Goal: Transaction & Acquisition: Book appointment/travel/reservation

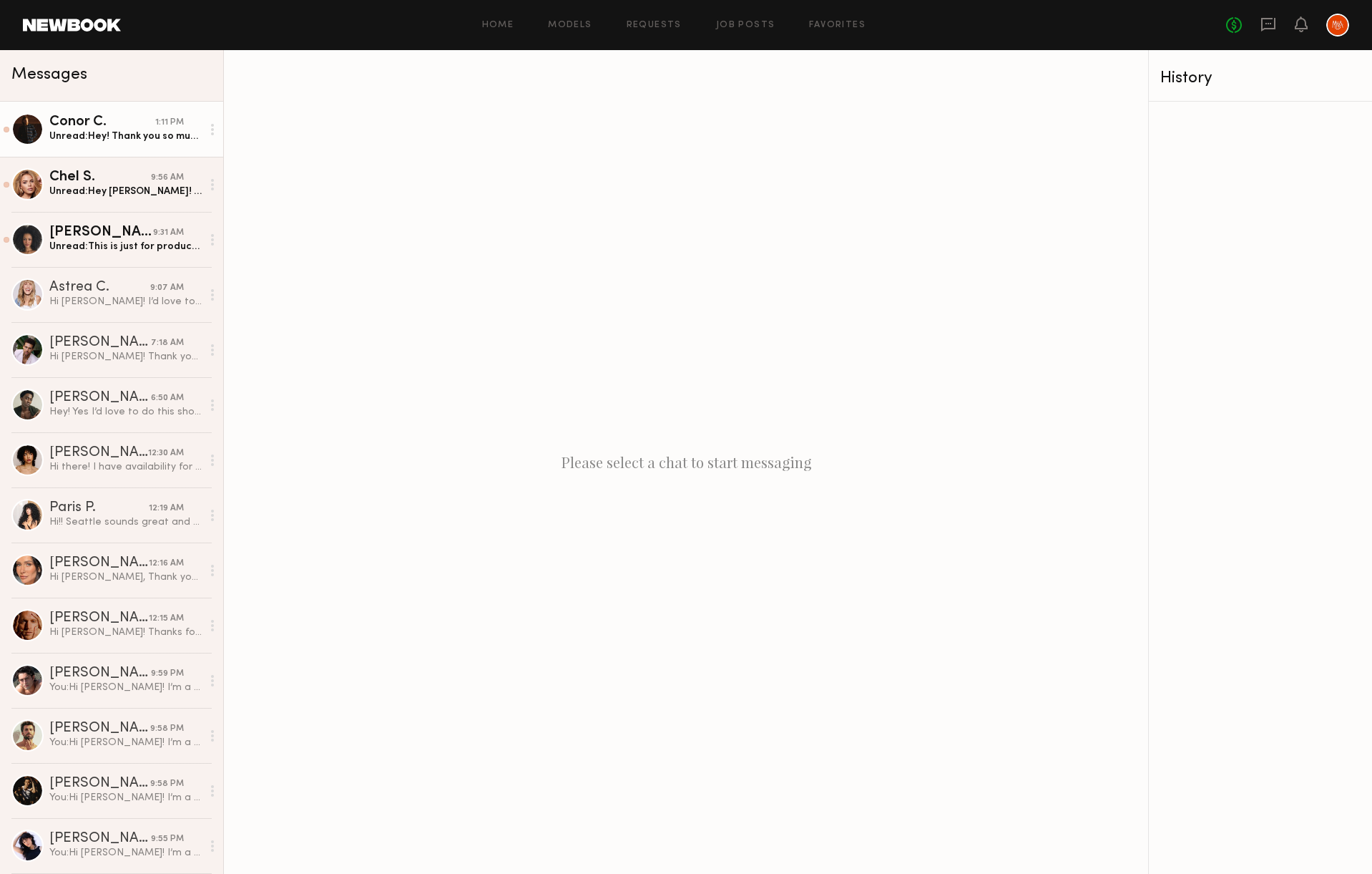
click at [132, 139] on div "Unread: Hey! Thank you so much for thinking of me! I’m definitely interested! M…" at bounding box center [126, 136] width 153 height 14
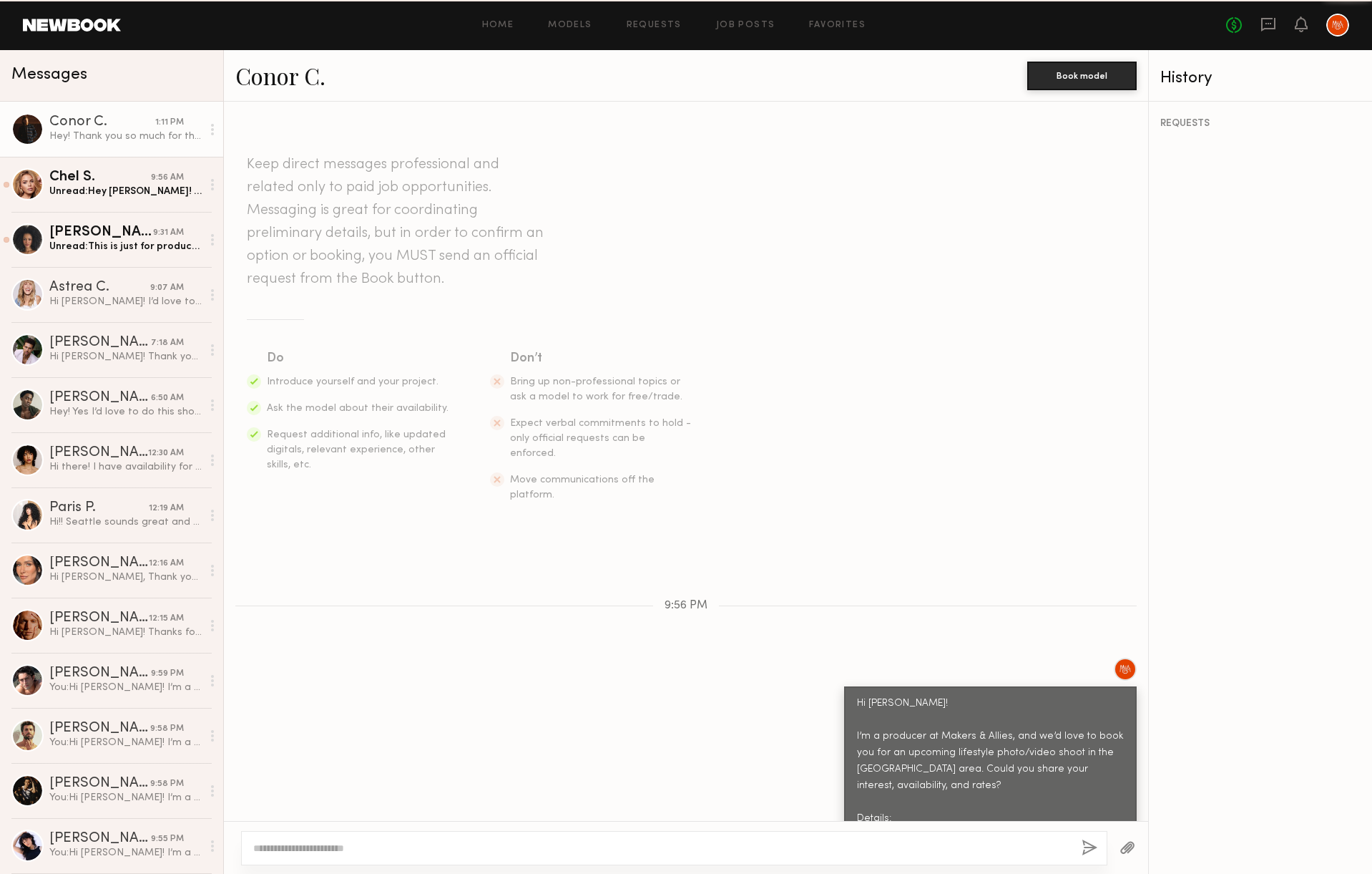
scroll to position [531, 0]
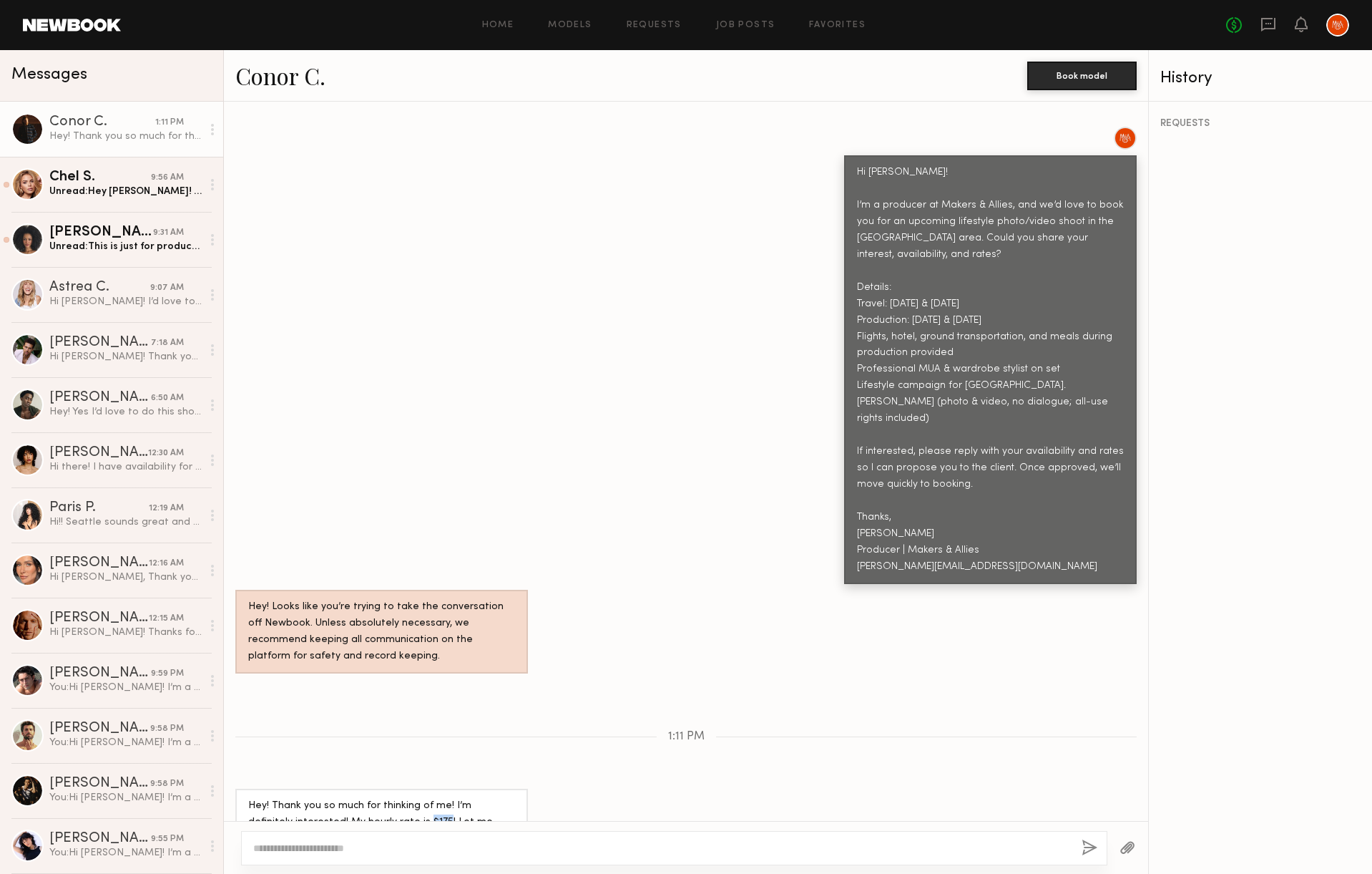
drag, startPoint x: 395, startPoint y: 773, endPoint x: 378, endPoint y: 774, distance: 17.0
click at [378, 798] on div "Hey! Thank you so much for thinking of me! I’m definitely interested! My hourly…" at bounding box center [381, 823] width 267 height 50
copy div "$175"
click at [142, 189] on div "Unread: Hey Rachel! This is so exciting. I am a huge wine fan and I used to wor…" at bounding box center [126, 191] width 153 height 14
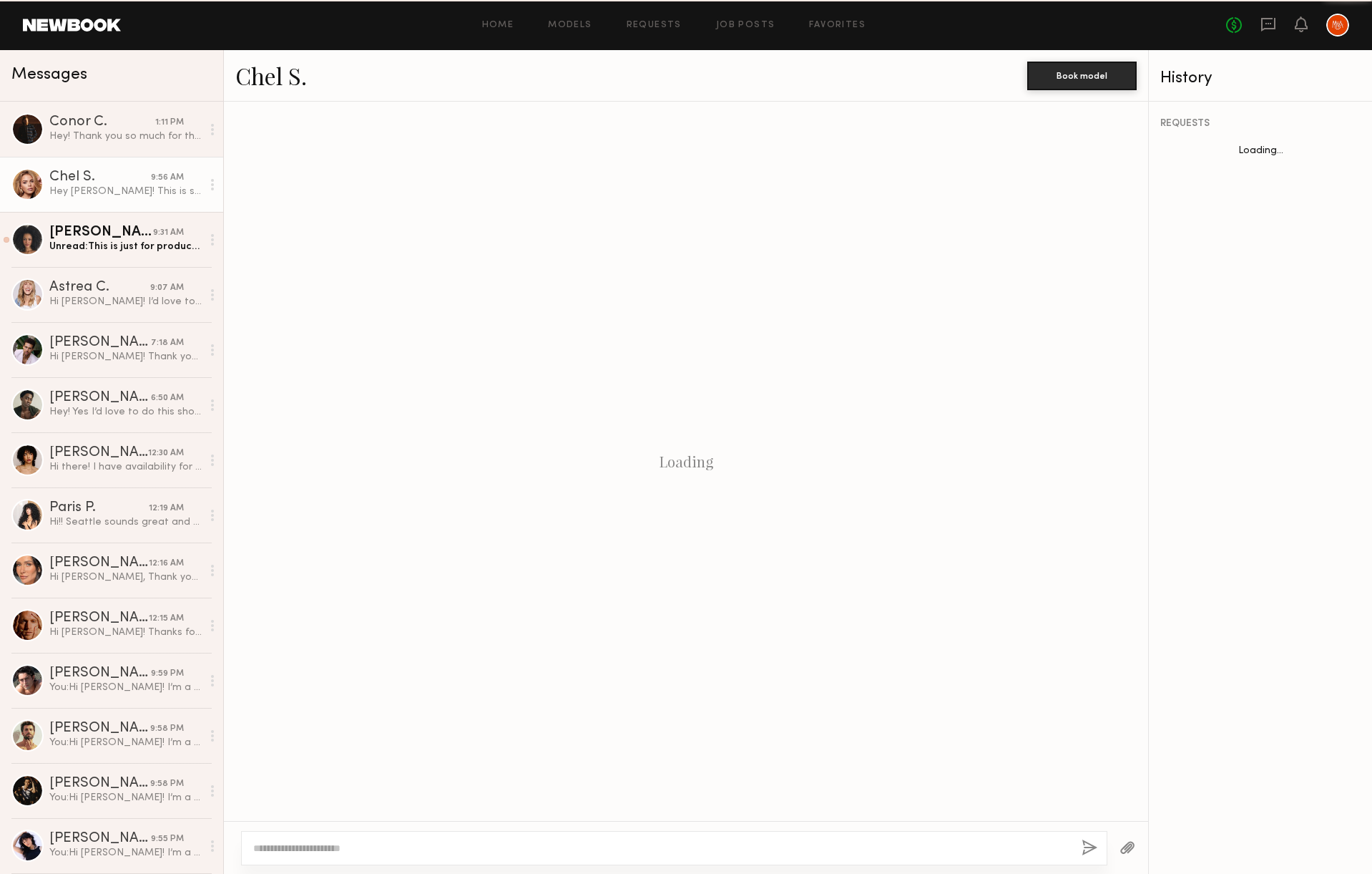
scroll to position [614, 0]
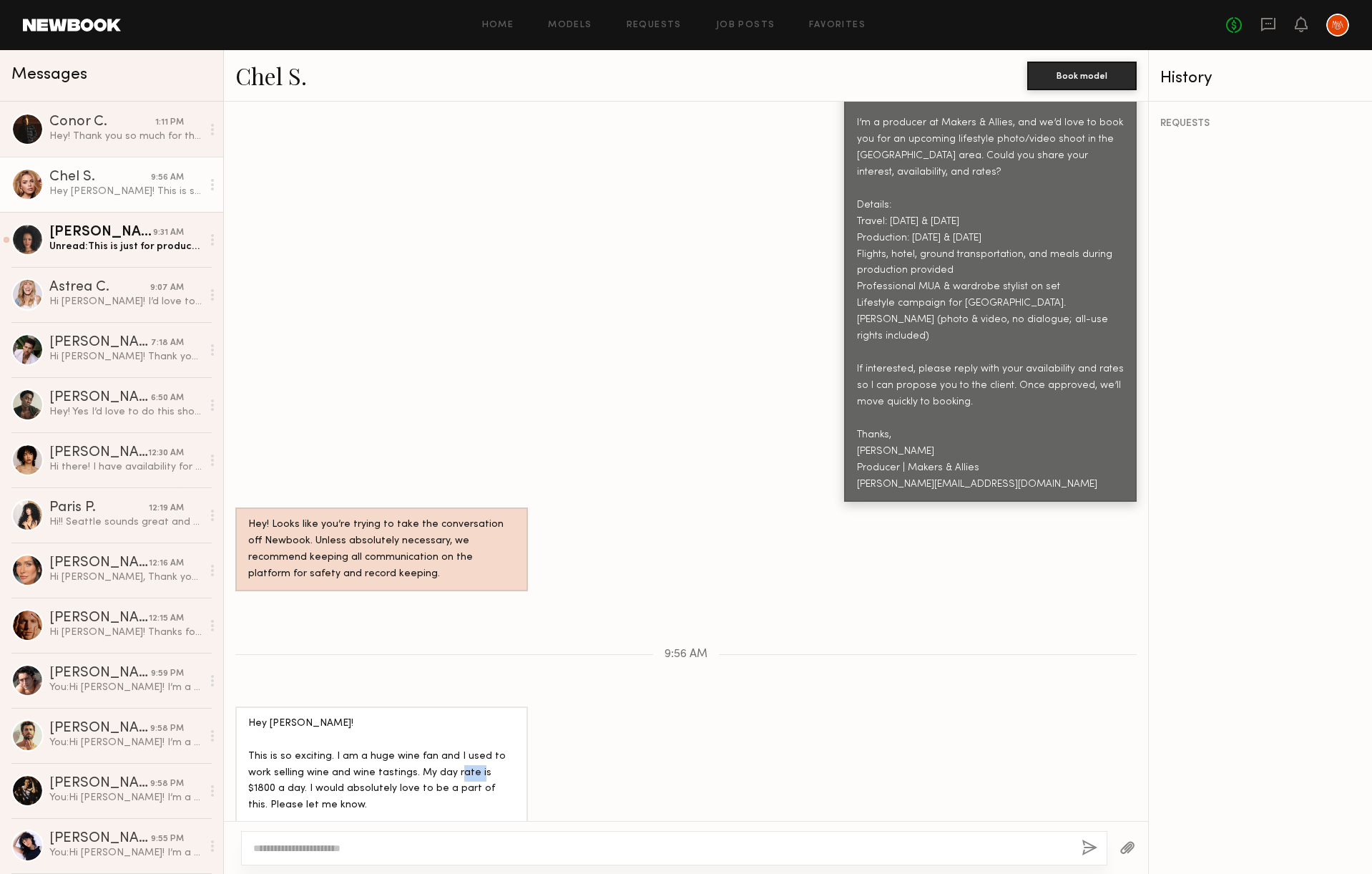
drag, startPoint x: 480, startPoint y: 725, endPoint x: 454, endPoint y: 725, distance: 26.0
click at [454, 725] on div "Hey Rachel! This is so exciting. I am a huge wine fan and I used to work sellin…" at bounding box center [381, 781] width 267 height 131
copy div "$1800"
click at [134, 253] on link "Jenah M. 9:31 AM Unread: This is just for production dates!" at bounding box center [112, 240] width 224 height 55
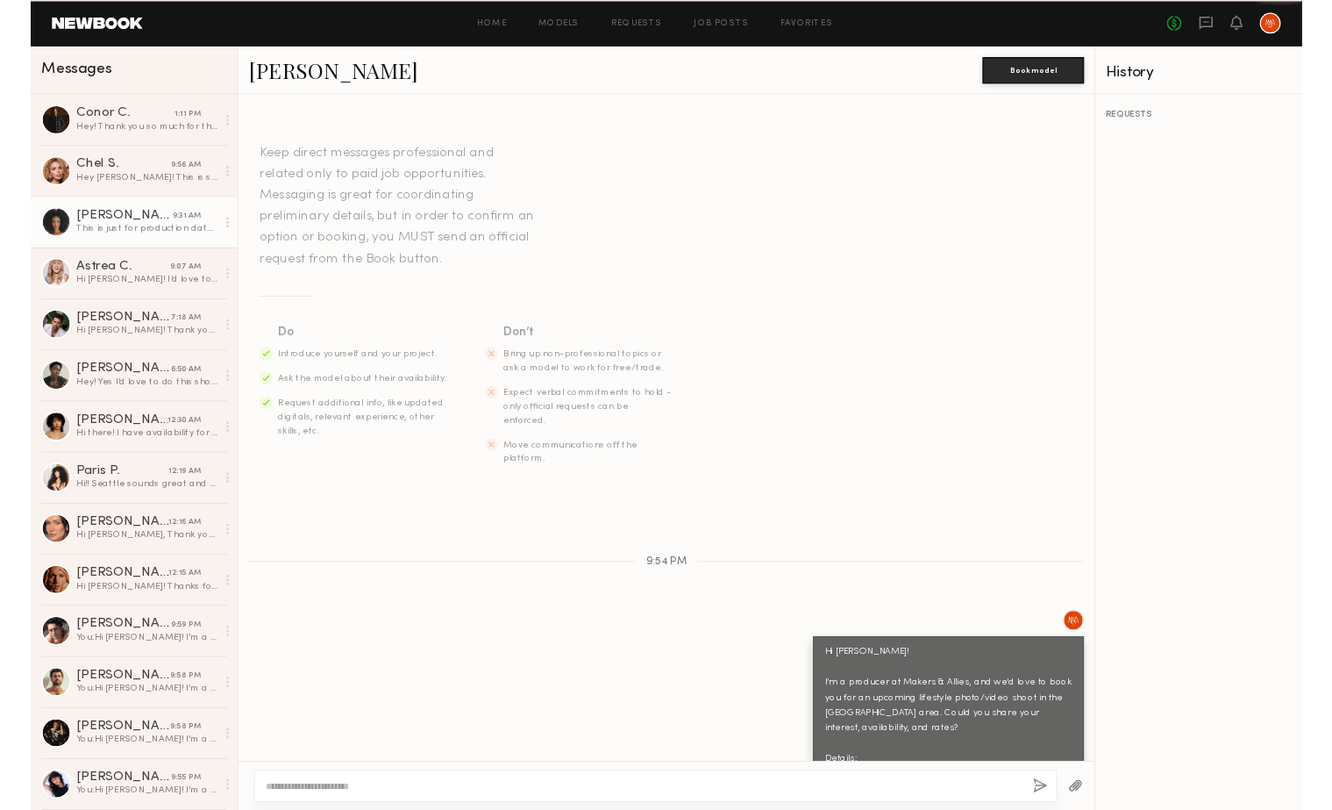
scroll to position [860, 0]
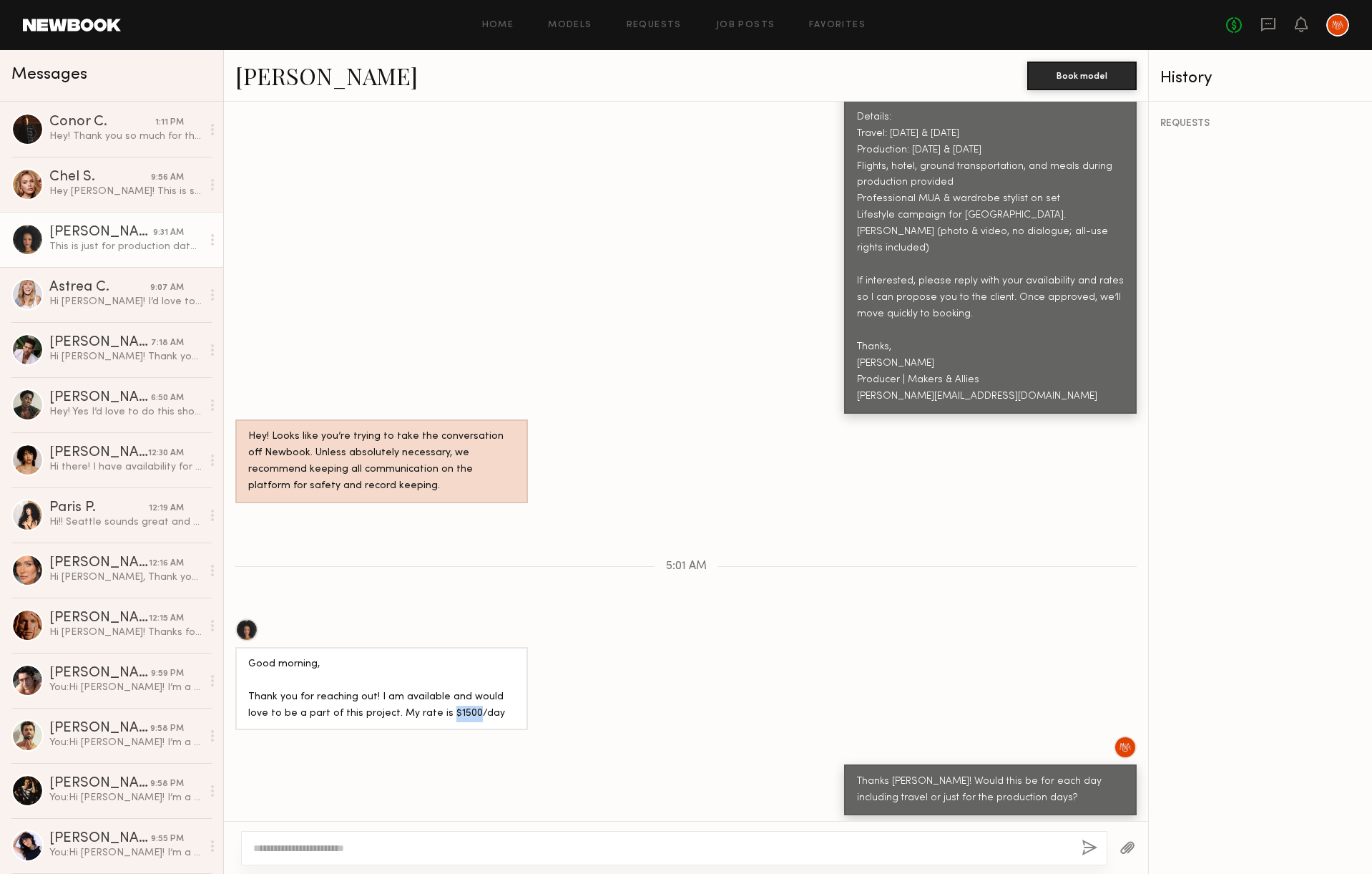
drag, startPoint x: 441, startPoint y: 667, endPoint x: 419, endPoint y: 668, distance: 22.0
click at [419, 668] on div "Good morning, Thank you for reaching out! I am available and would love to be a…" at bounding box center [381, 689] width 267 height 66
copy div "$1500"
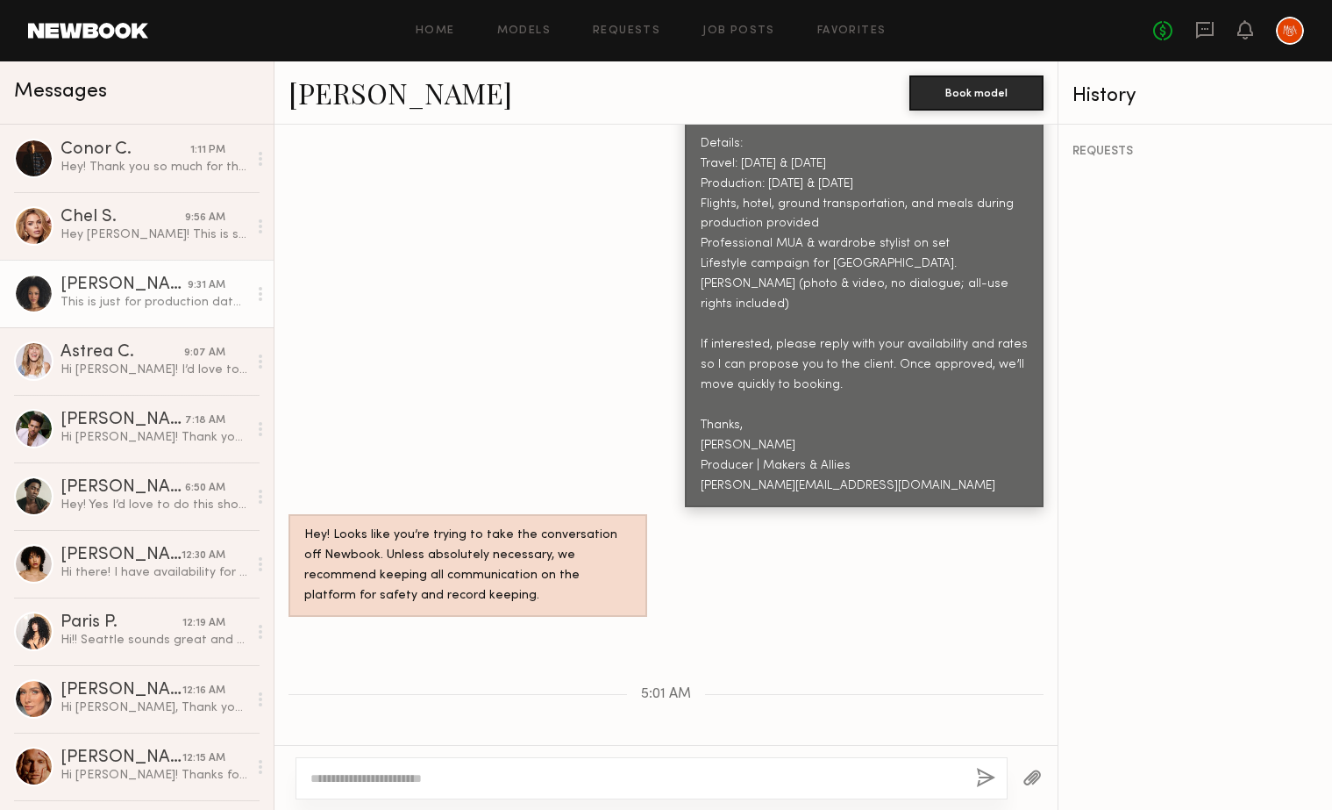
click at [434, 39] on div "Home Models Requests Job Posts Favorites Sign Out No fees up to $5,000" at bounding box center [726, 31] width 1156 height 28
click at [544, 31] on link "Models" at bounding box center [524, 30] width 54 height 11
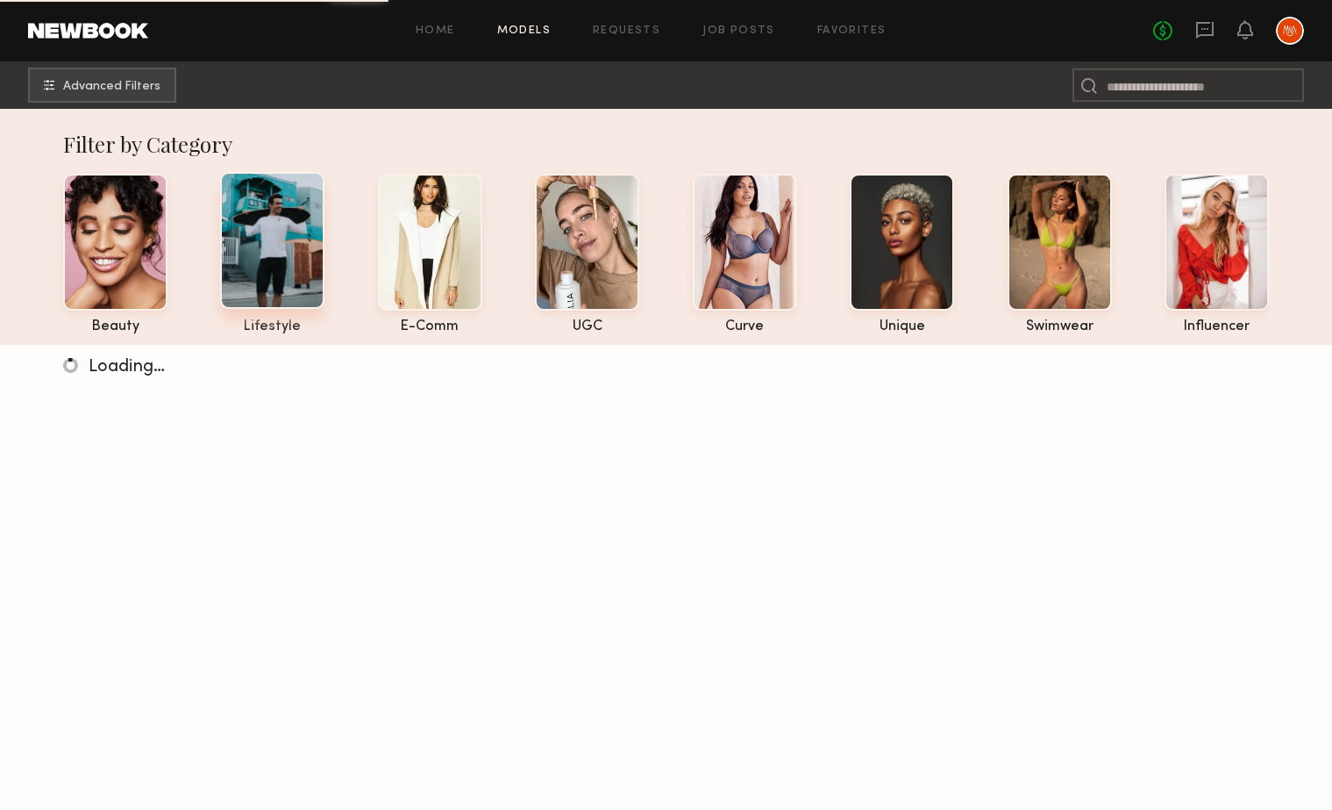
click at [258, 189] on div at bounding box center [272, 240] width 104 height 137
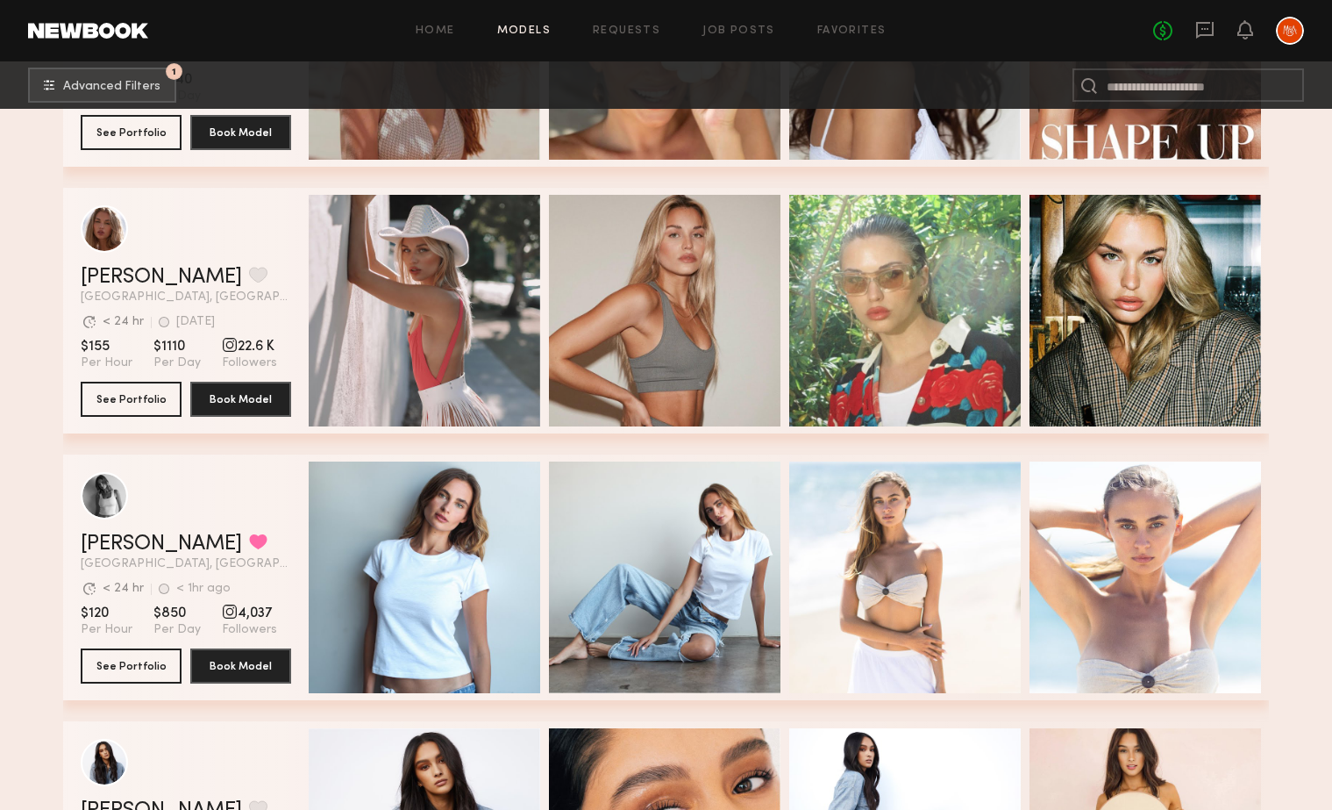
scroll to position [4232, 0]
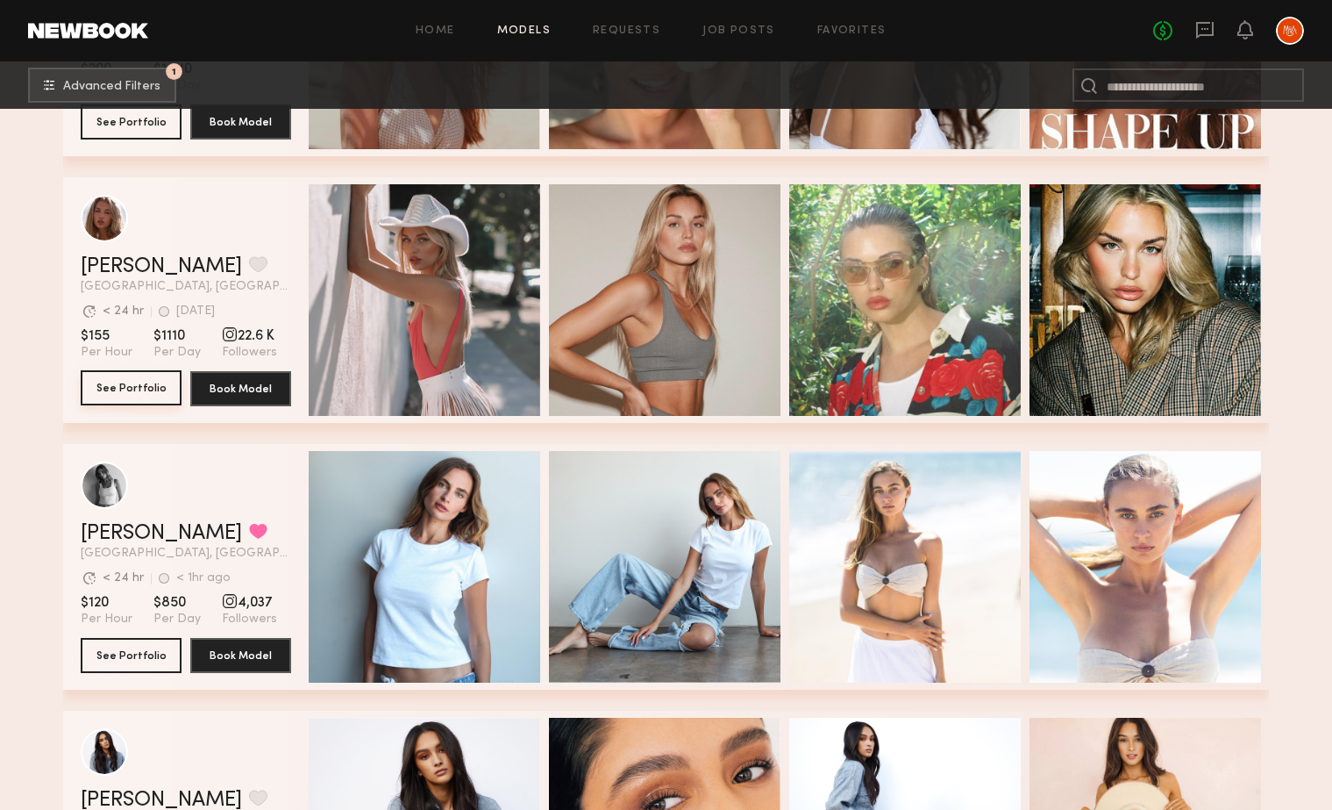
click at [130, 388] on button "See Portfolio" at bounding box center [131, 387] width 101 height 35
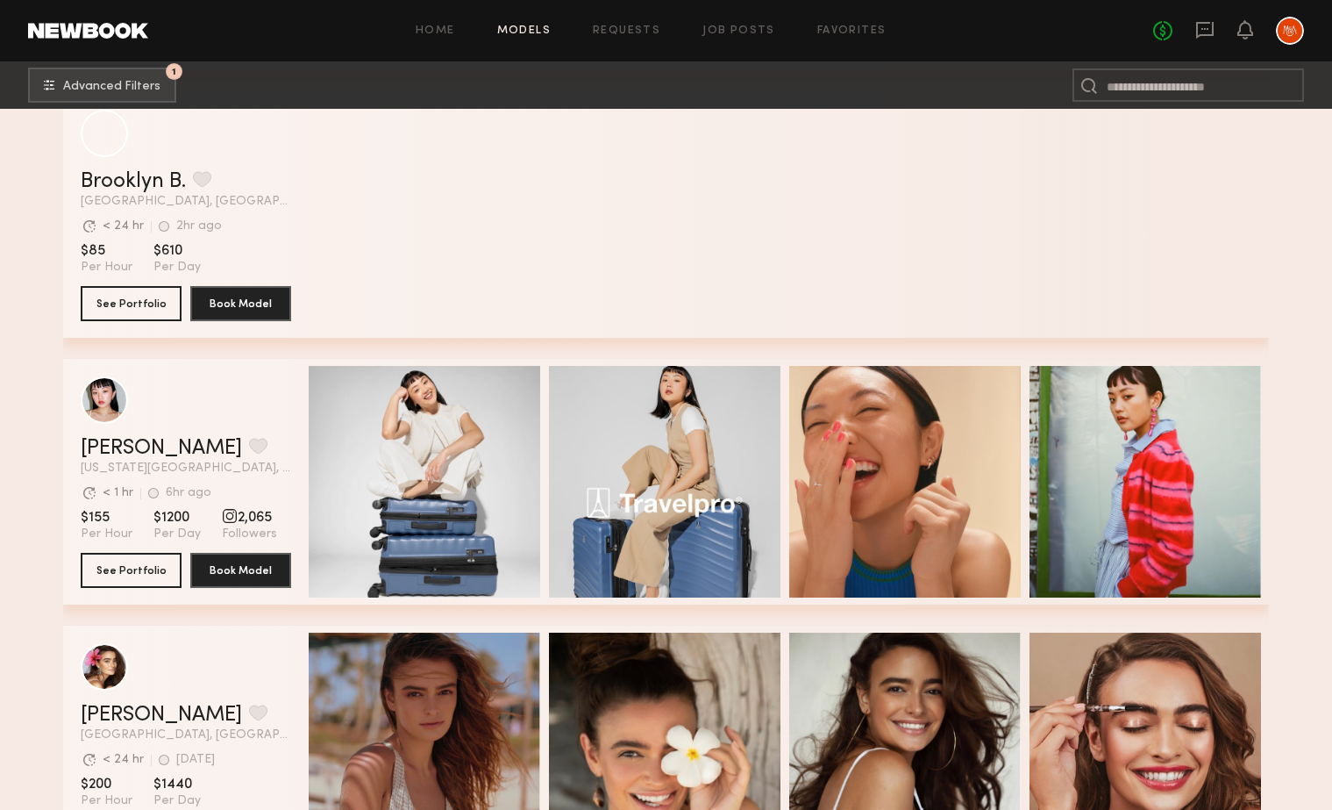
scroll to position [3265, 0]
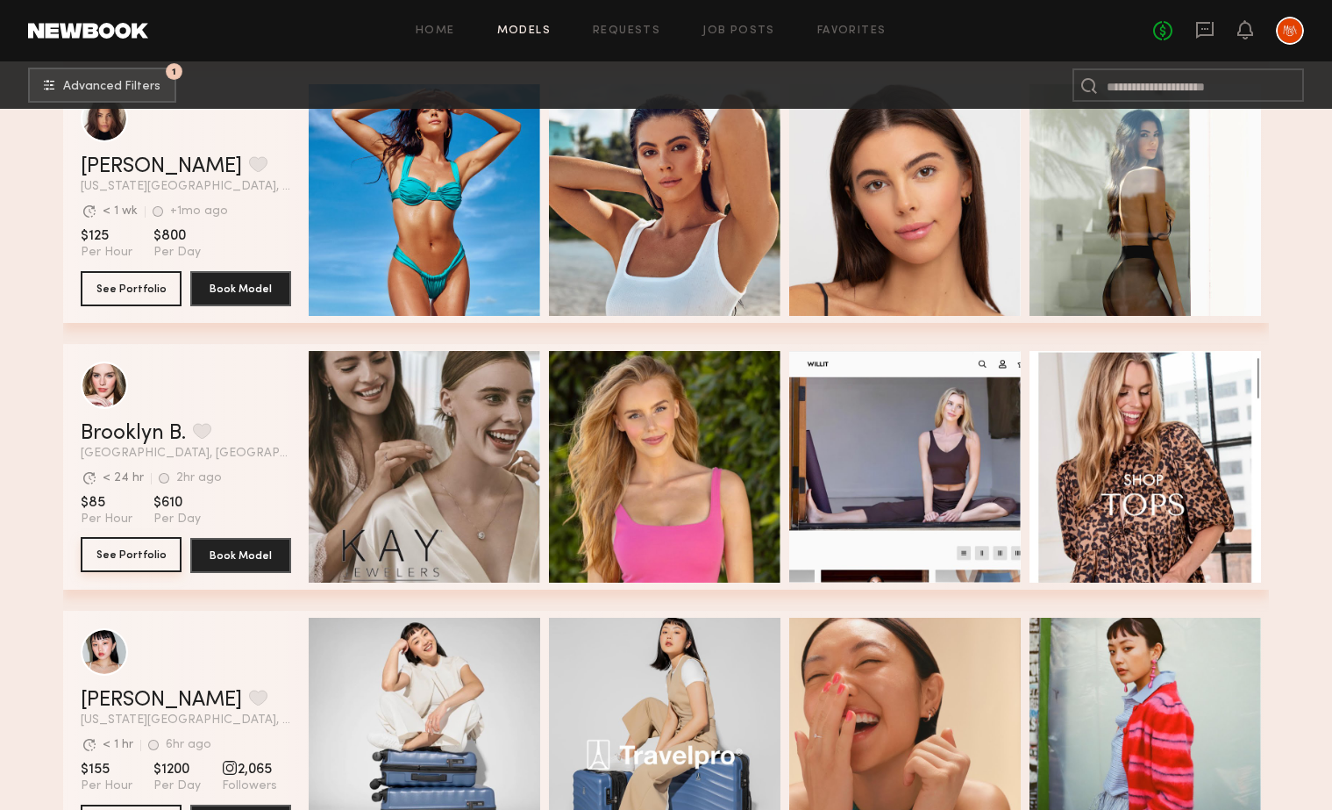
click at [156, 553] on button "See Portfolio" at bounding box center [131, 554] width 101 height 35
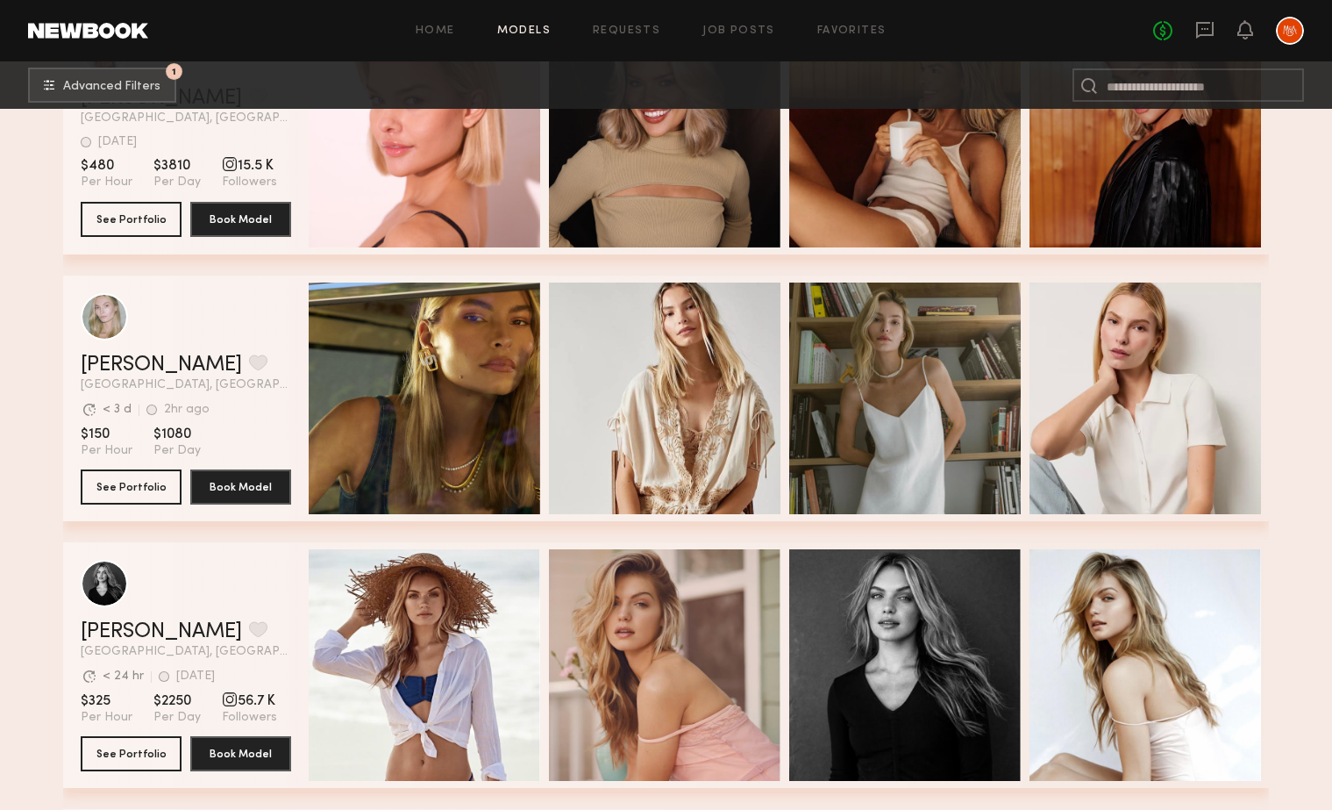
scroll to position [424, 0]
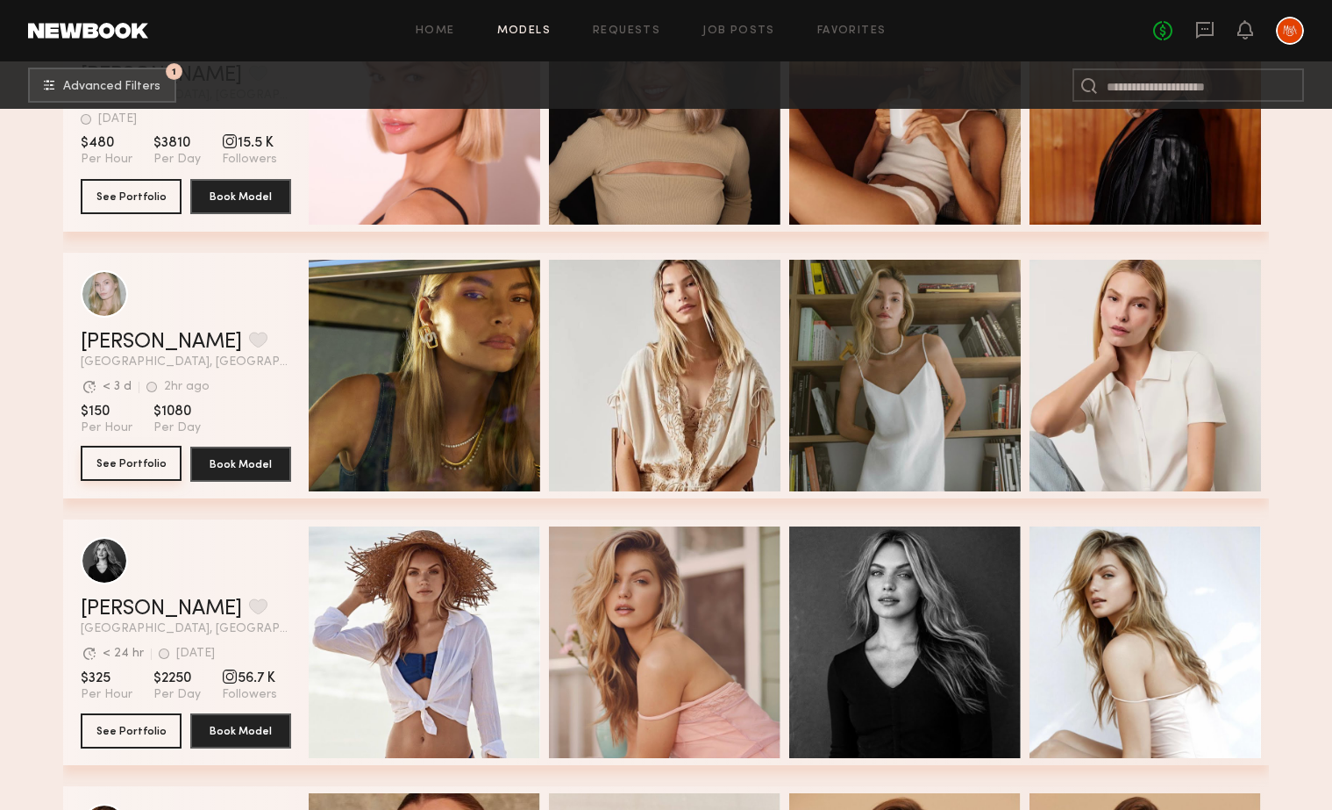
click at [140, 450] on button "See Portfolio" at bounding box center [131, 463] width 101 height 35
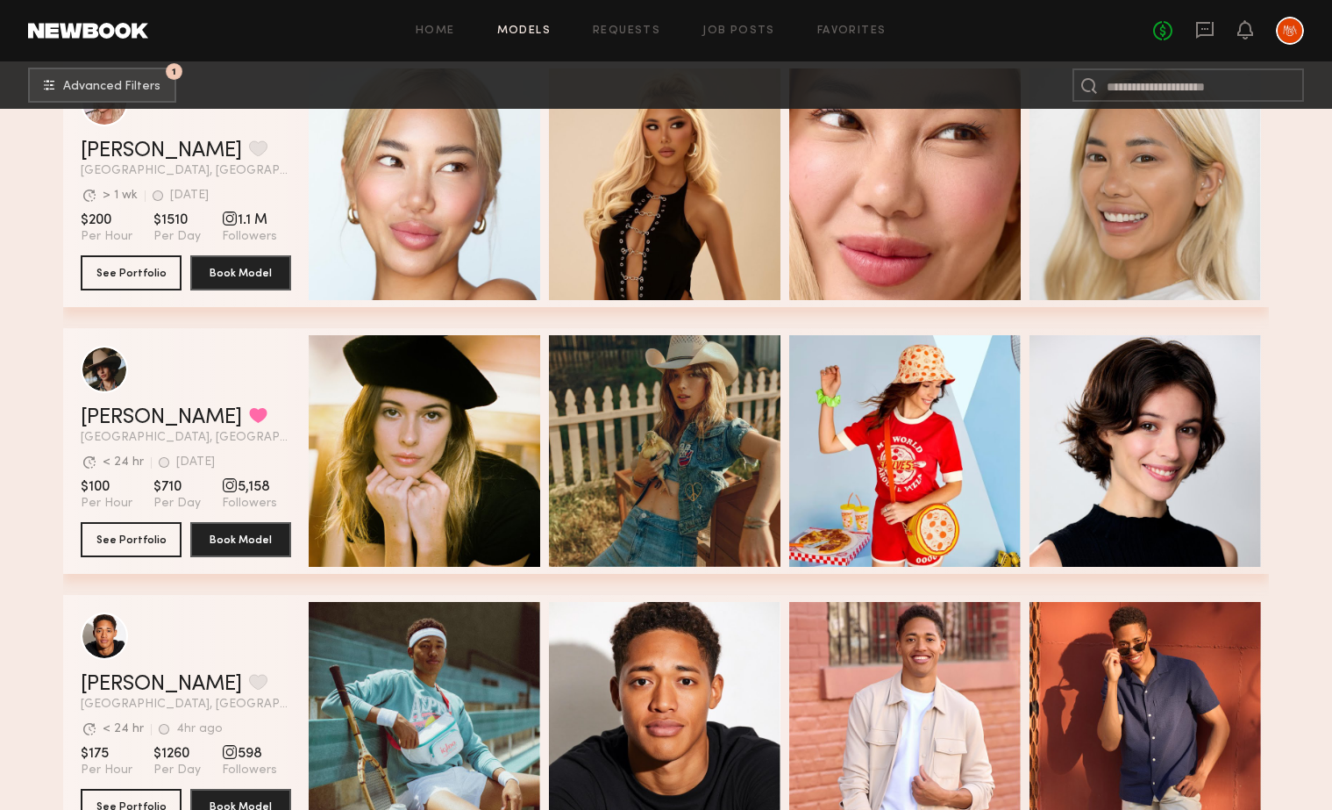
scroll to position [6839, 0]
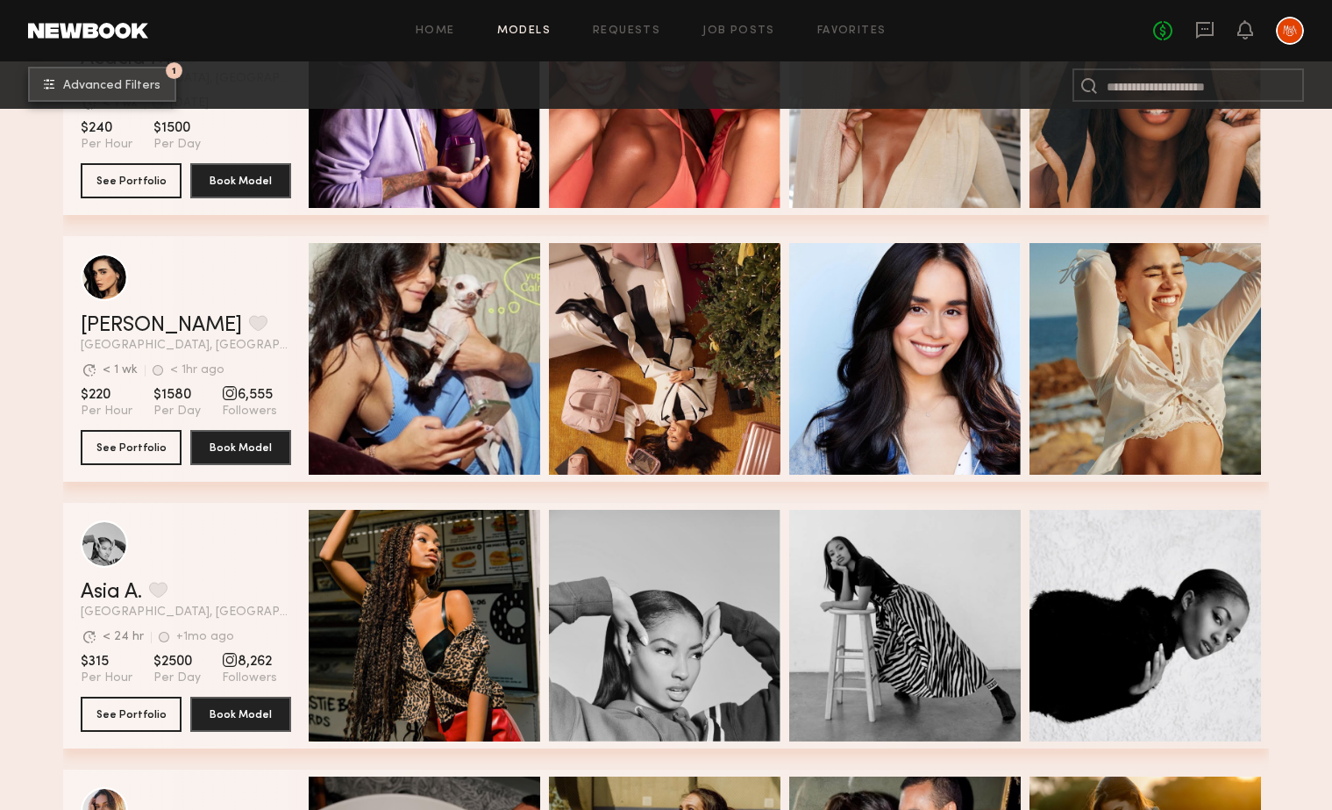
click at [90, 82] on span "Advanced Filters" at bounding box center [111, 86] width 97 height 12
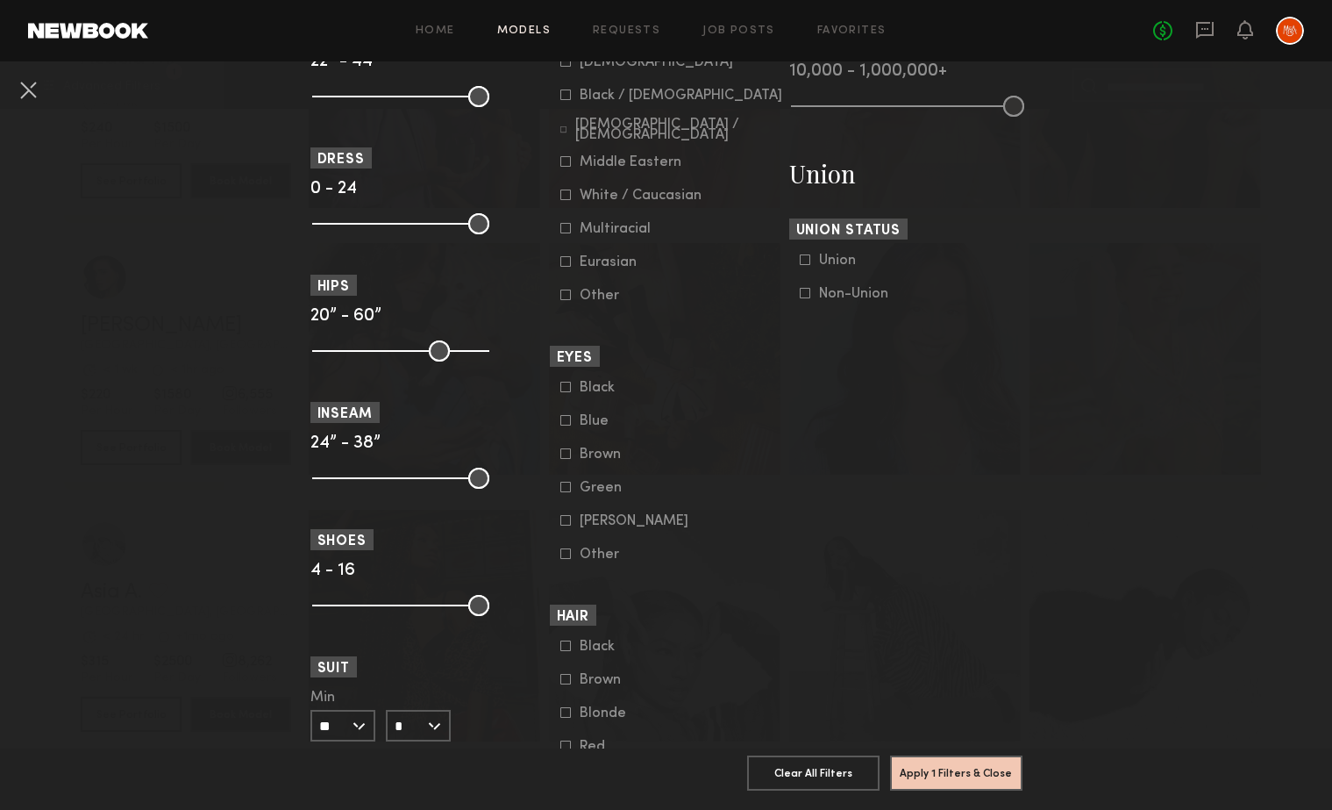
scroll to position [1014, 0]
click at [562, 717] on icon at bounding box center [565, 711] width 11 height 11
click at [980, 769] on button "Apply 2 Filters & Close" at bounding box center [956, 771] width 132 height 35
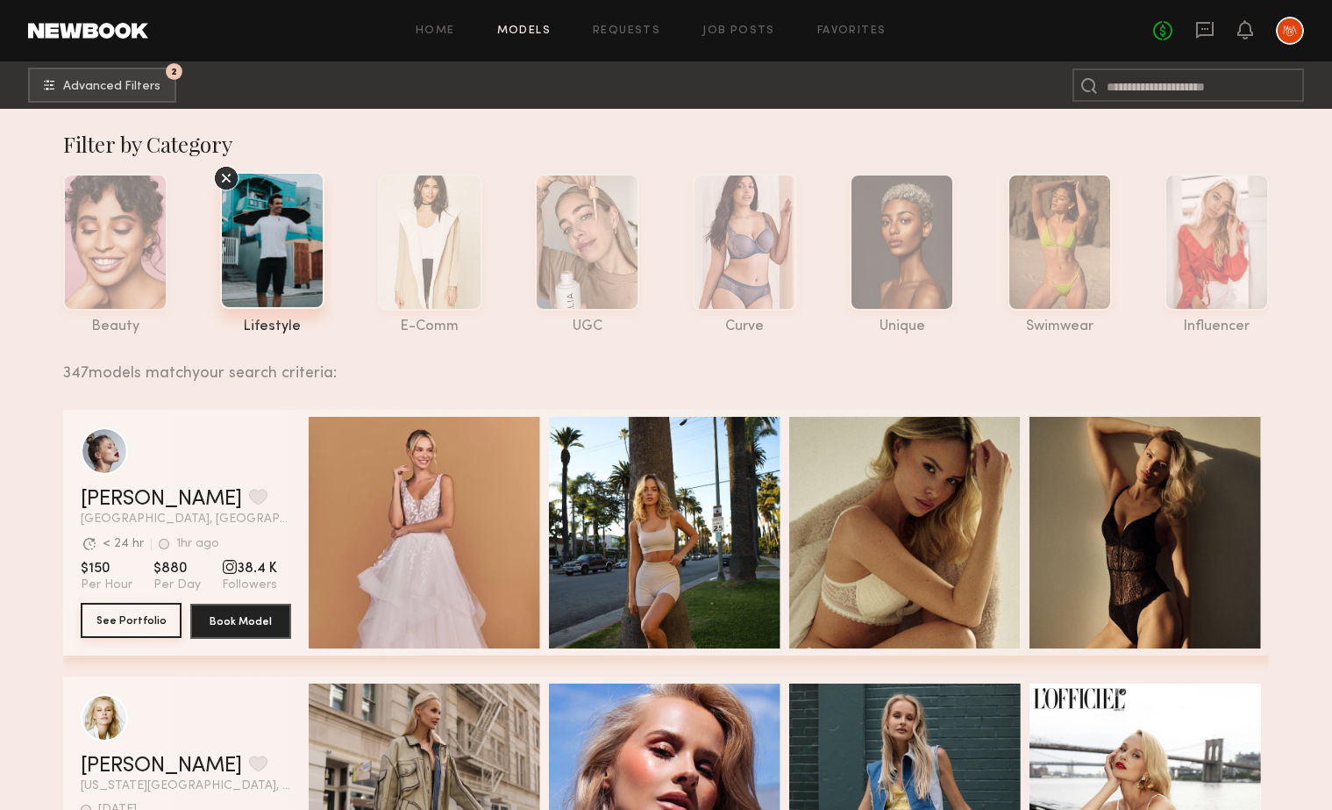
click at [150, 613] on button "See Portfolio" at bounding box center [131, 620] width 101 height 35
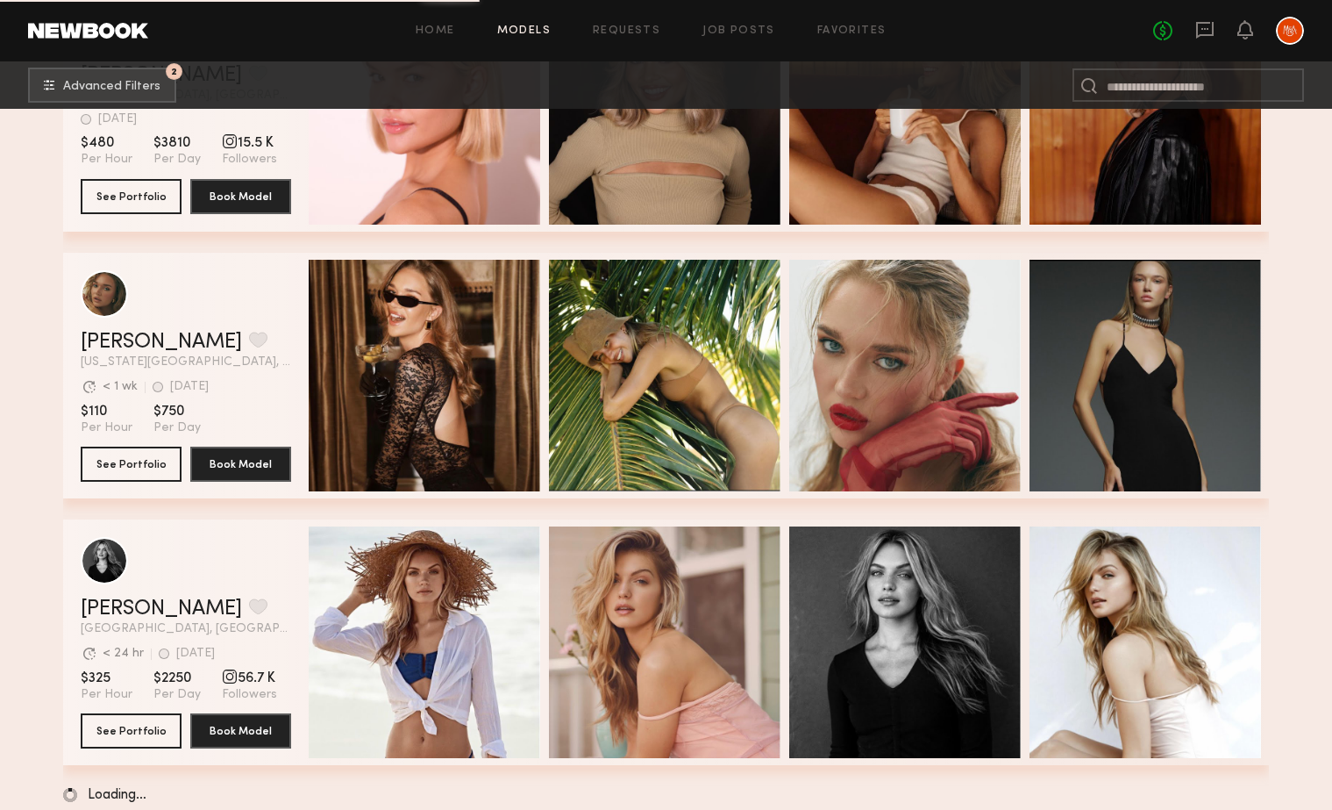
scroll to position [2826, 0]
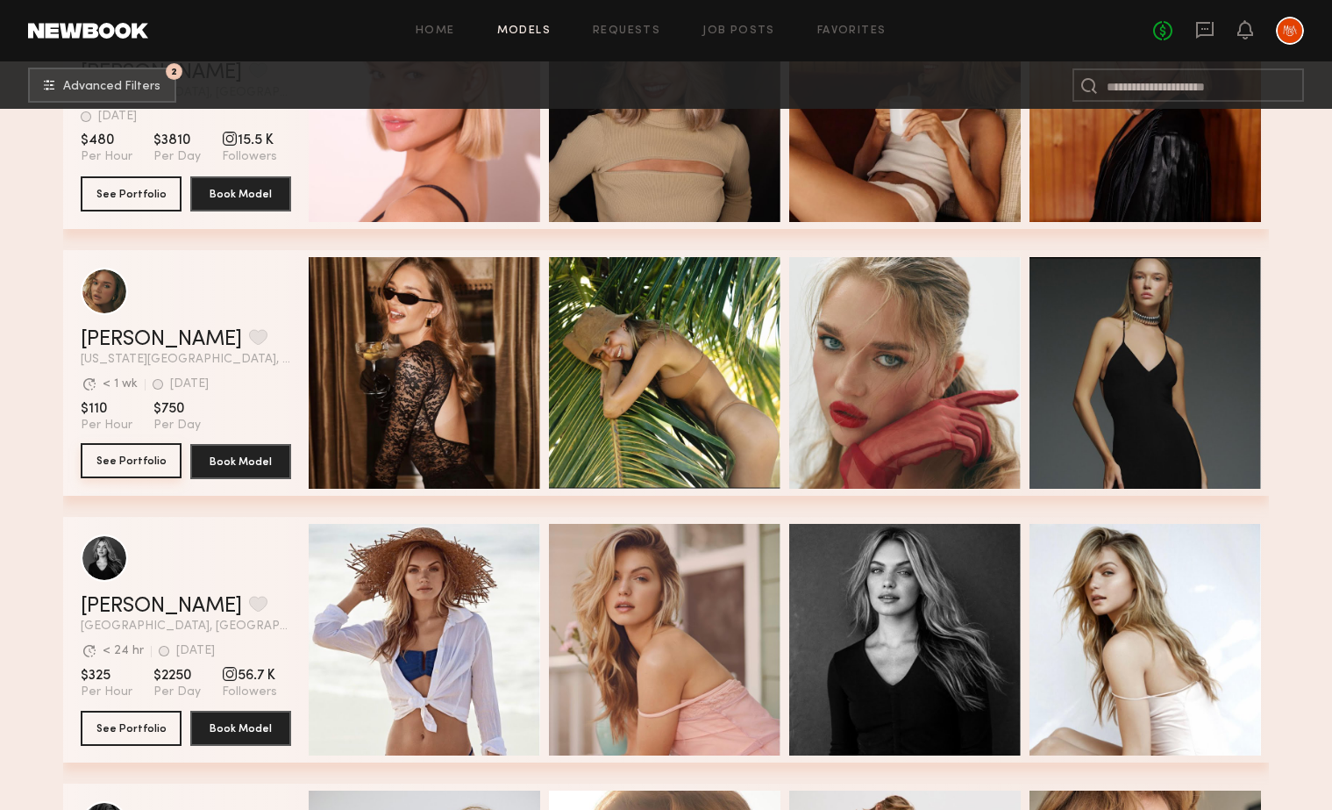
click at [129, 458] on button "See Portfolio" at bounding box center [131, 460] width 101 height 35
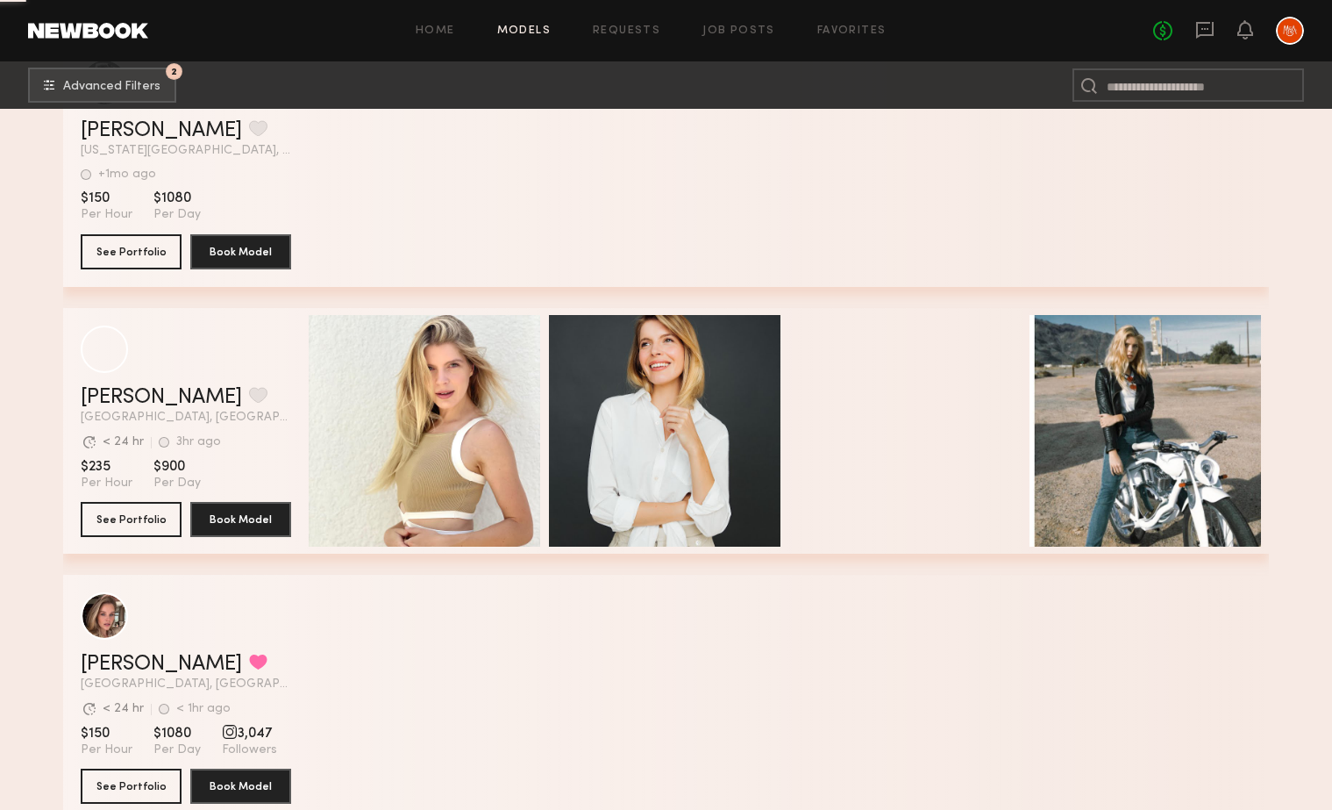
scroll to position [8901, 0]
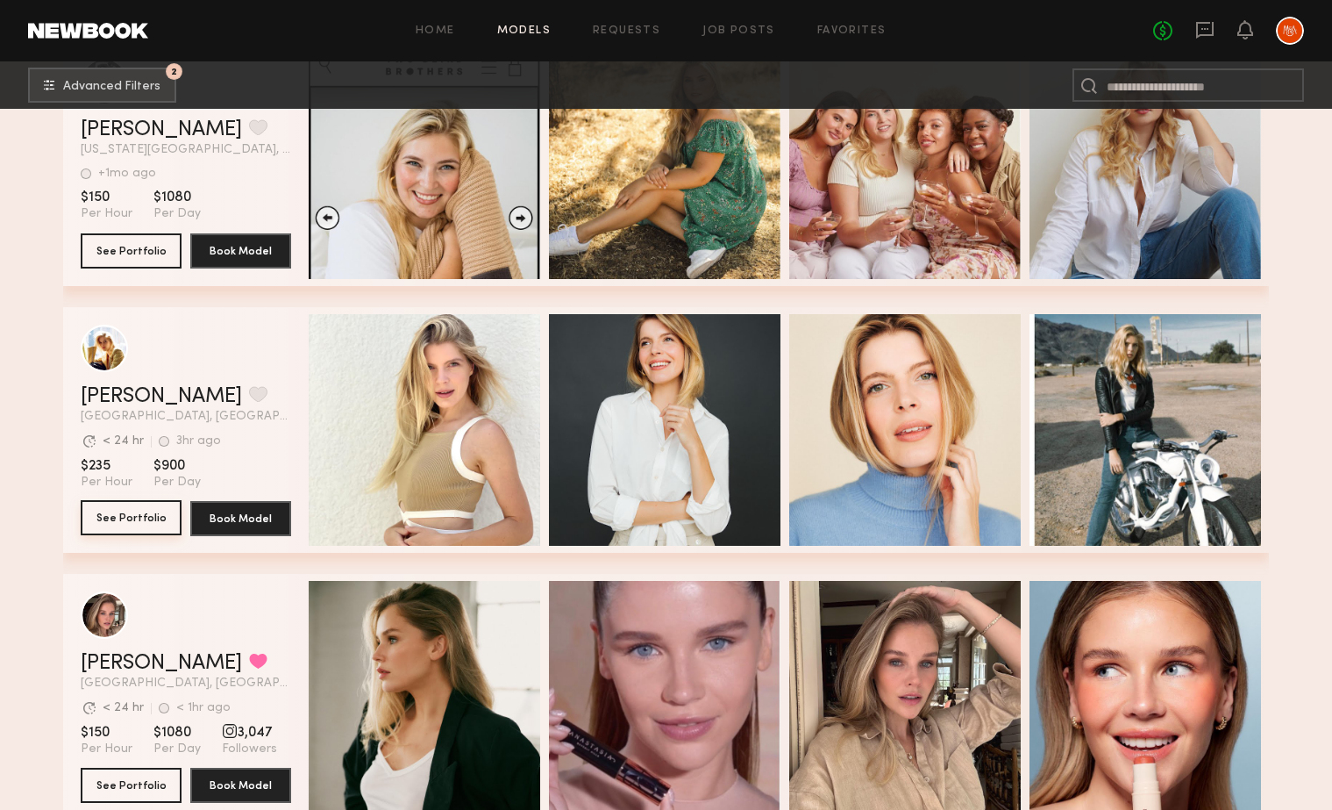
click at [121, 513] on button "See Portfolio" at bounding box center [131, 517] width 101 height 35
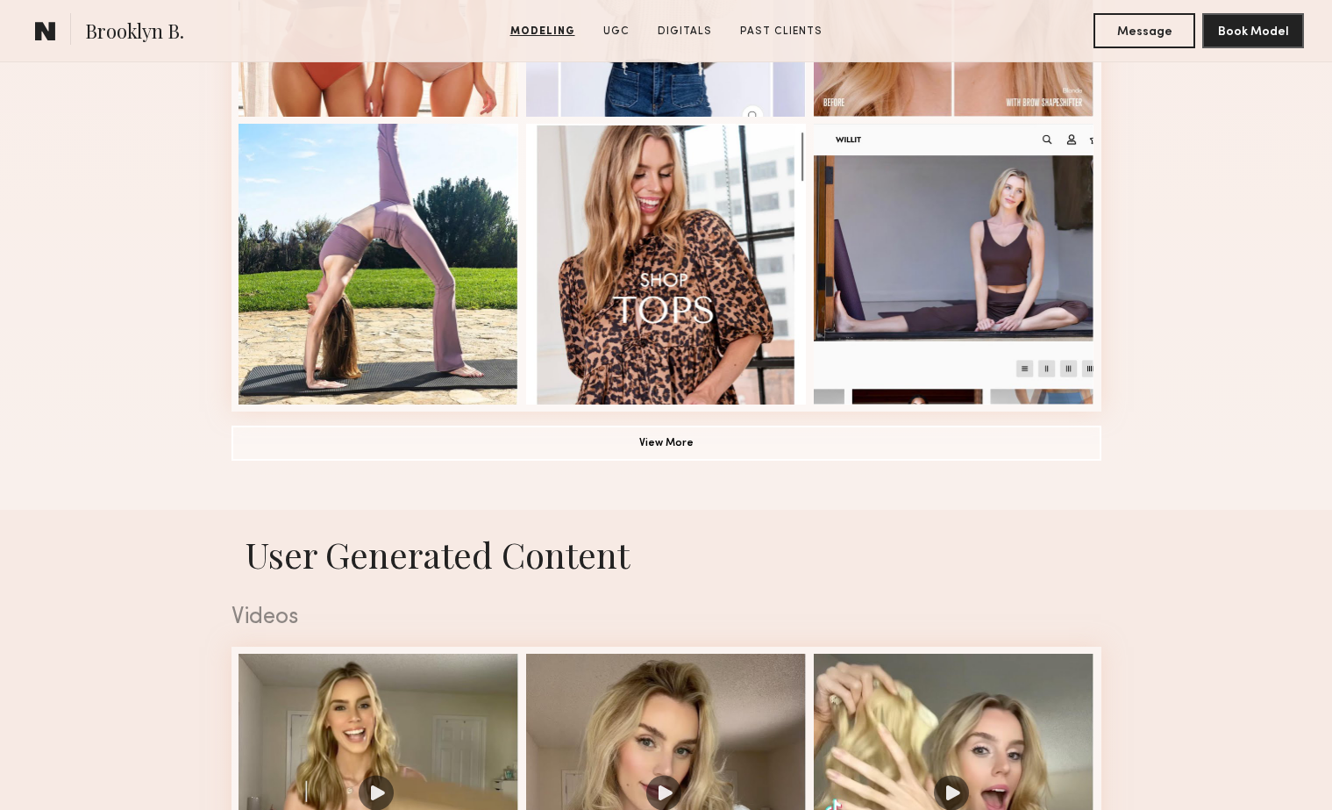
scroll to position [1274, 0]
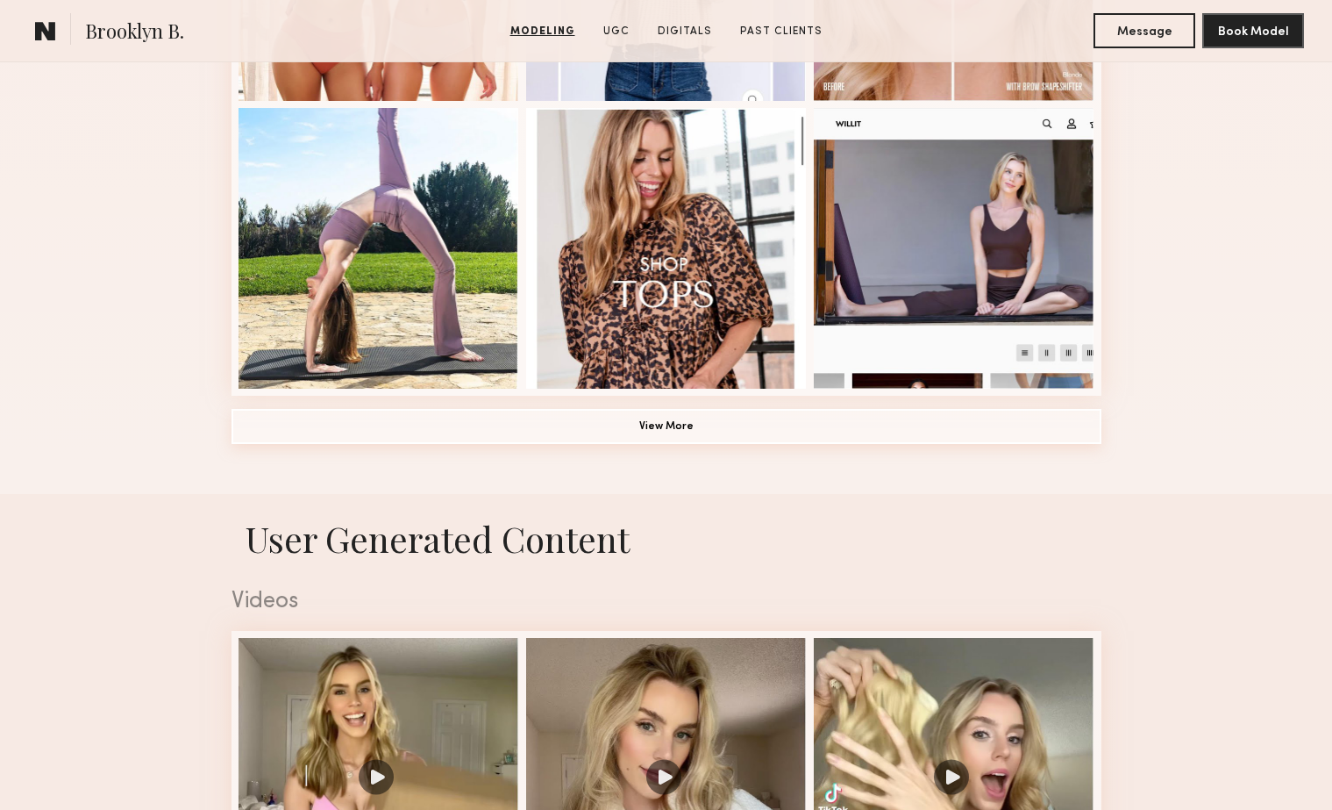
click at [555, 439] on button "View More" at bounding box center [667, 426] width 870 height 35
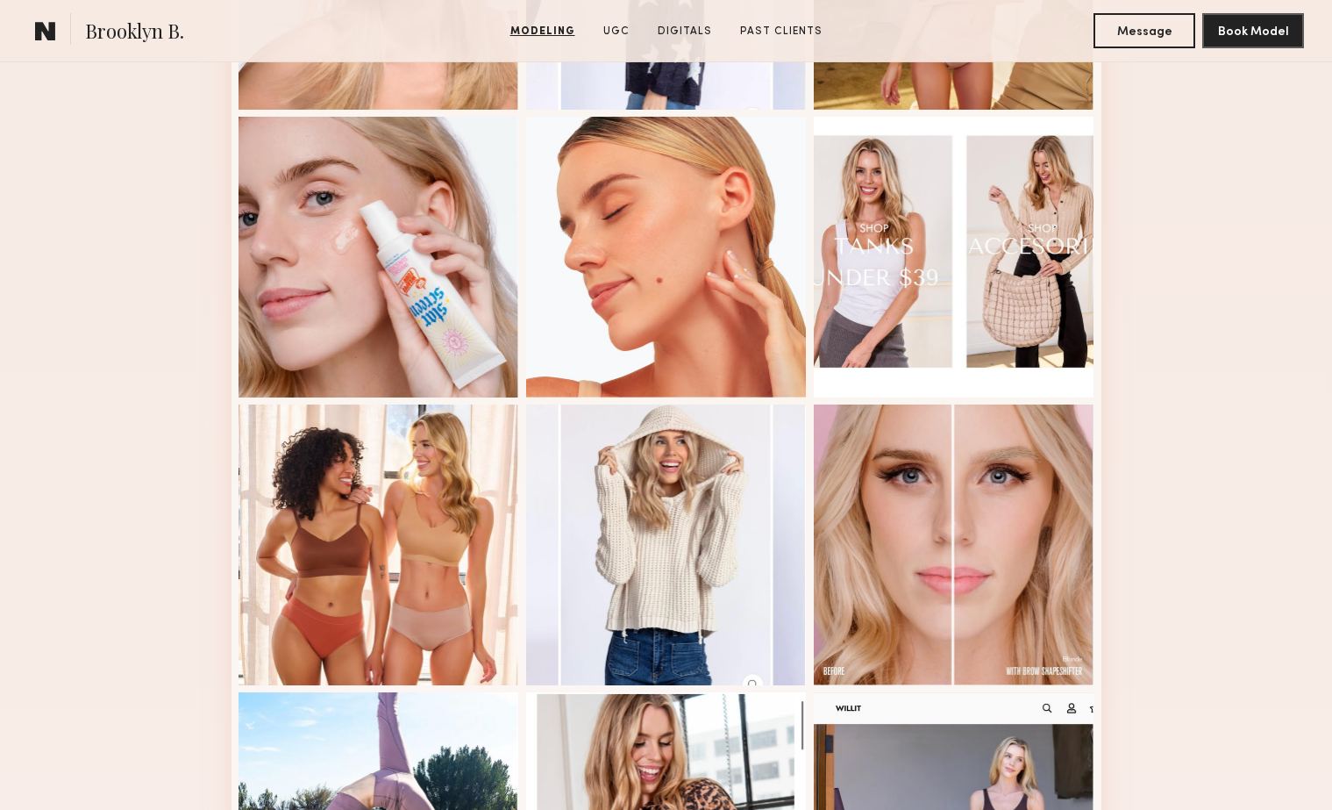
scroll to position [689, 0]
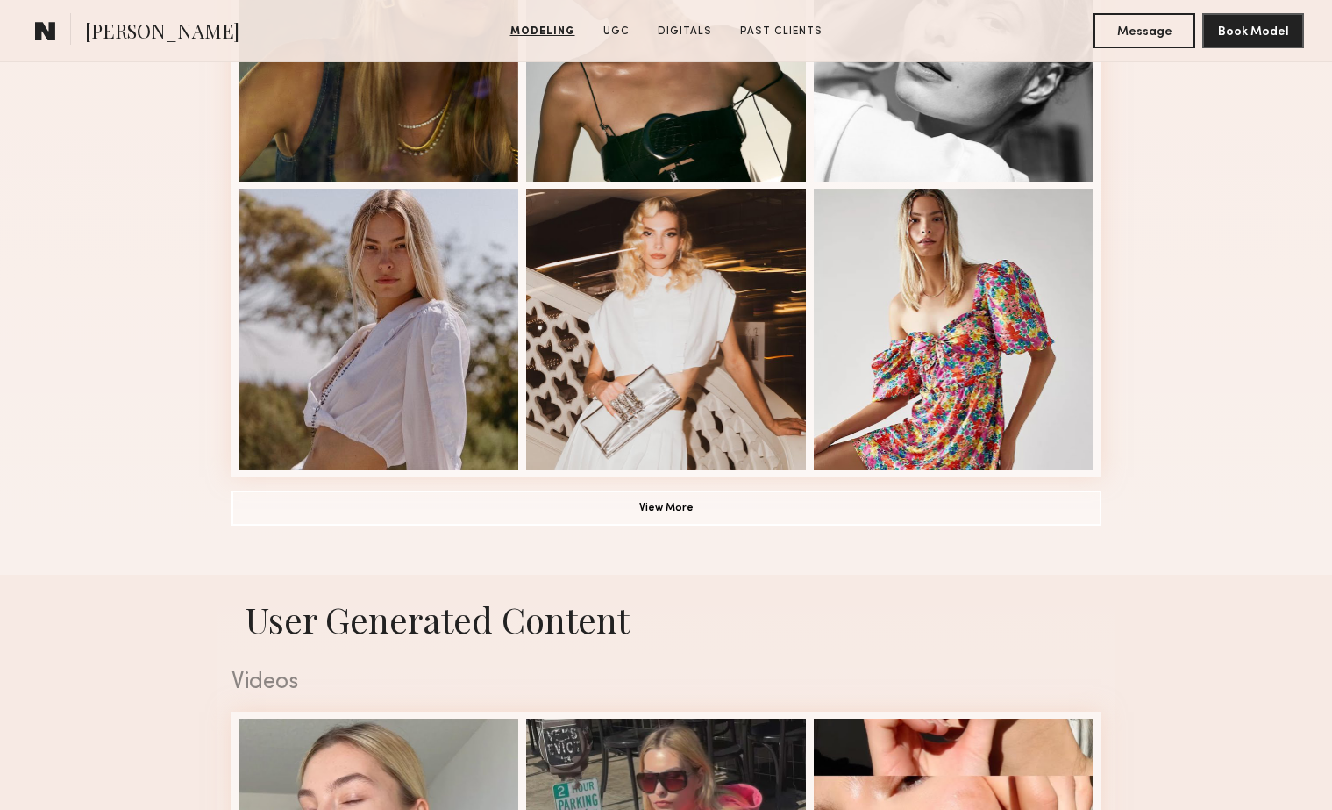
scroll to position [1194, 0]
click at [451, 504] on button "View More" at bounding box center [667, 506] width 870 height 35
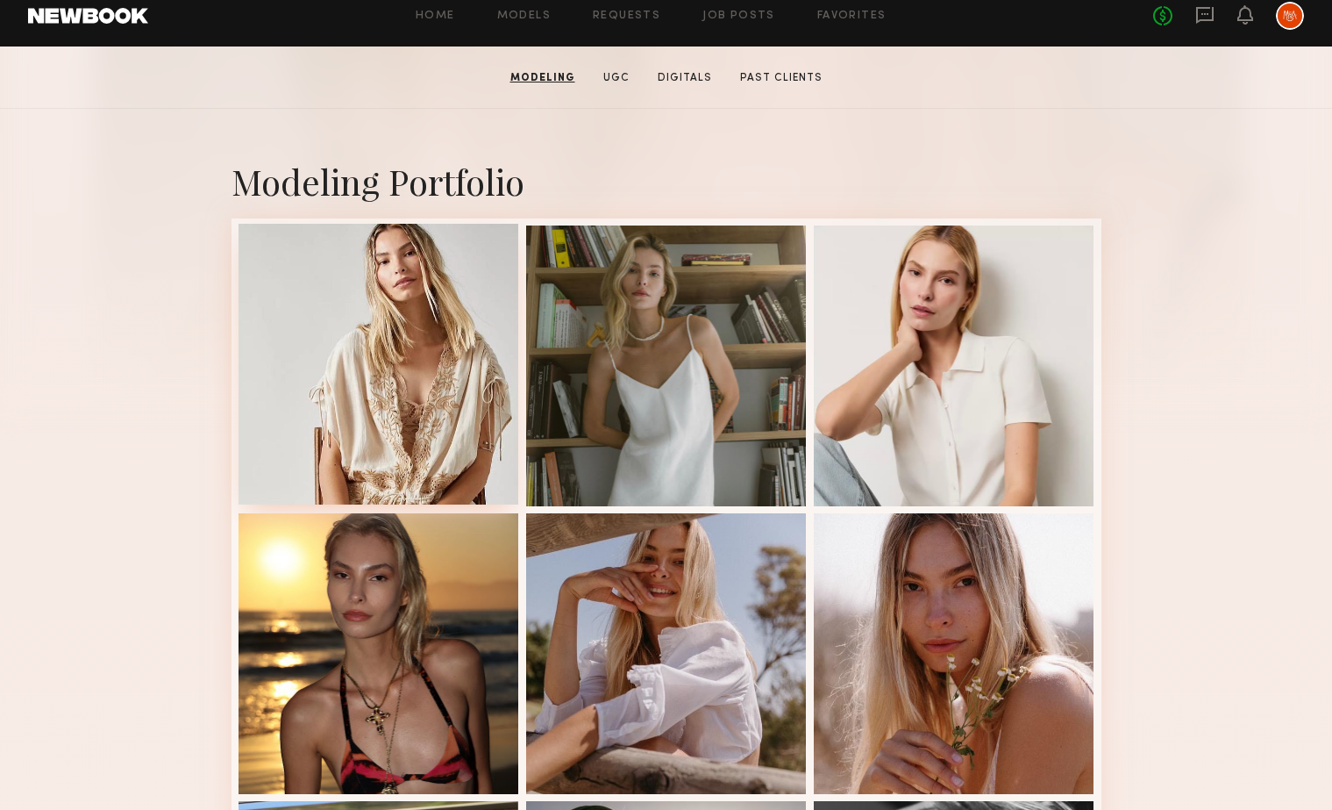
scroll to position [206, 0]
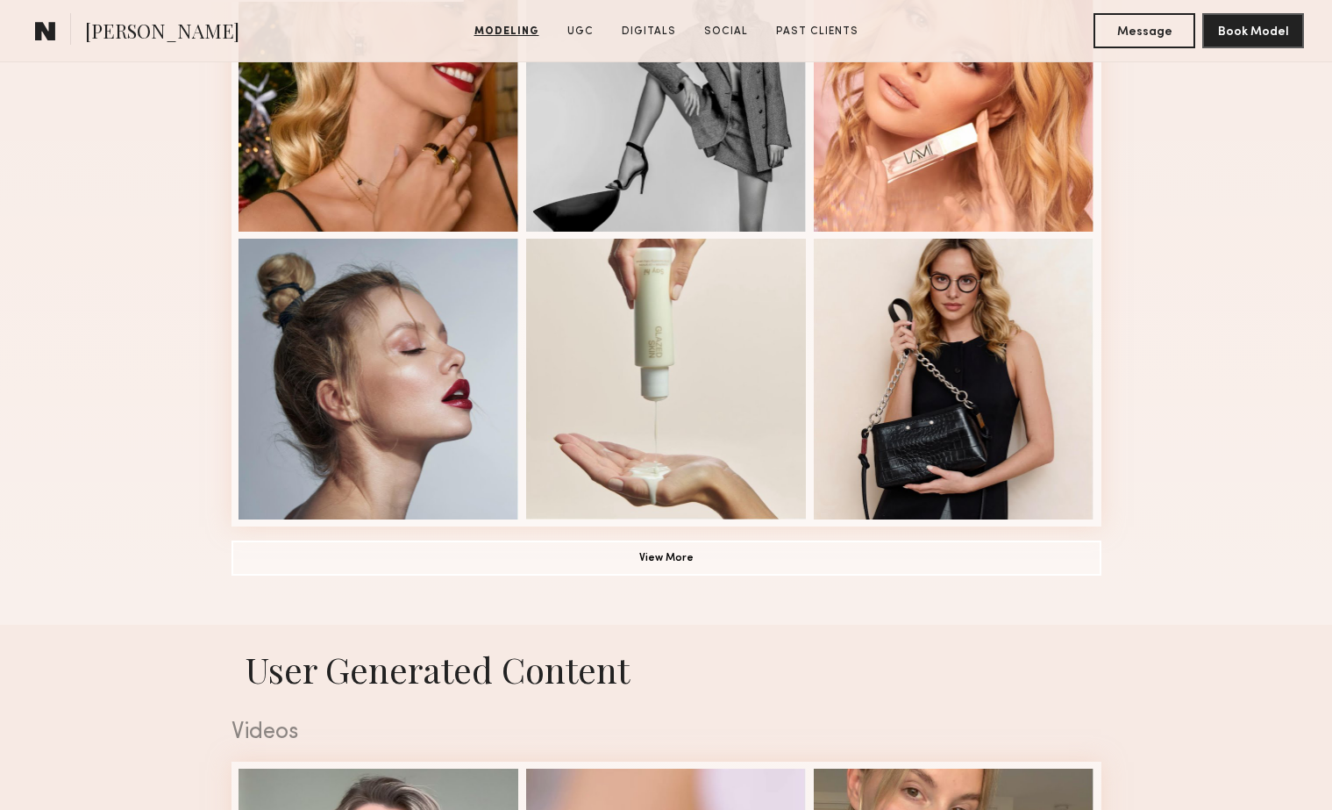
scroll to position [856, 0]
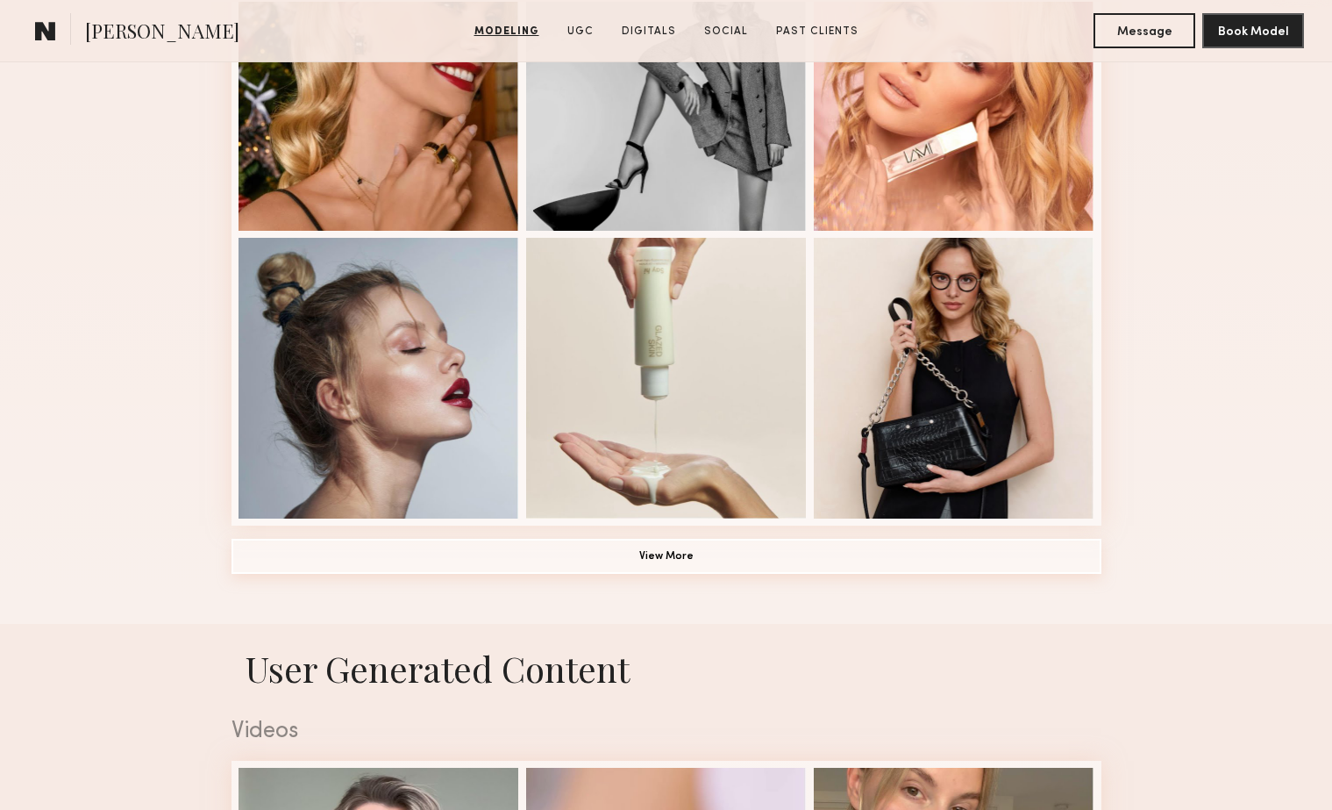
click at [724, 559] on button "View More" at bounding box center [667, 556] width 870 height 35
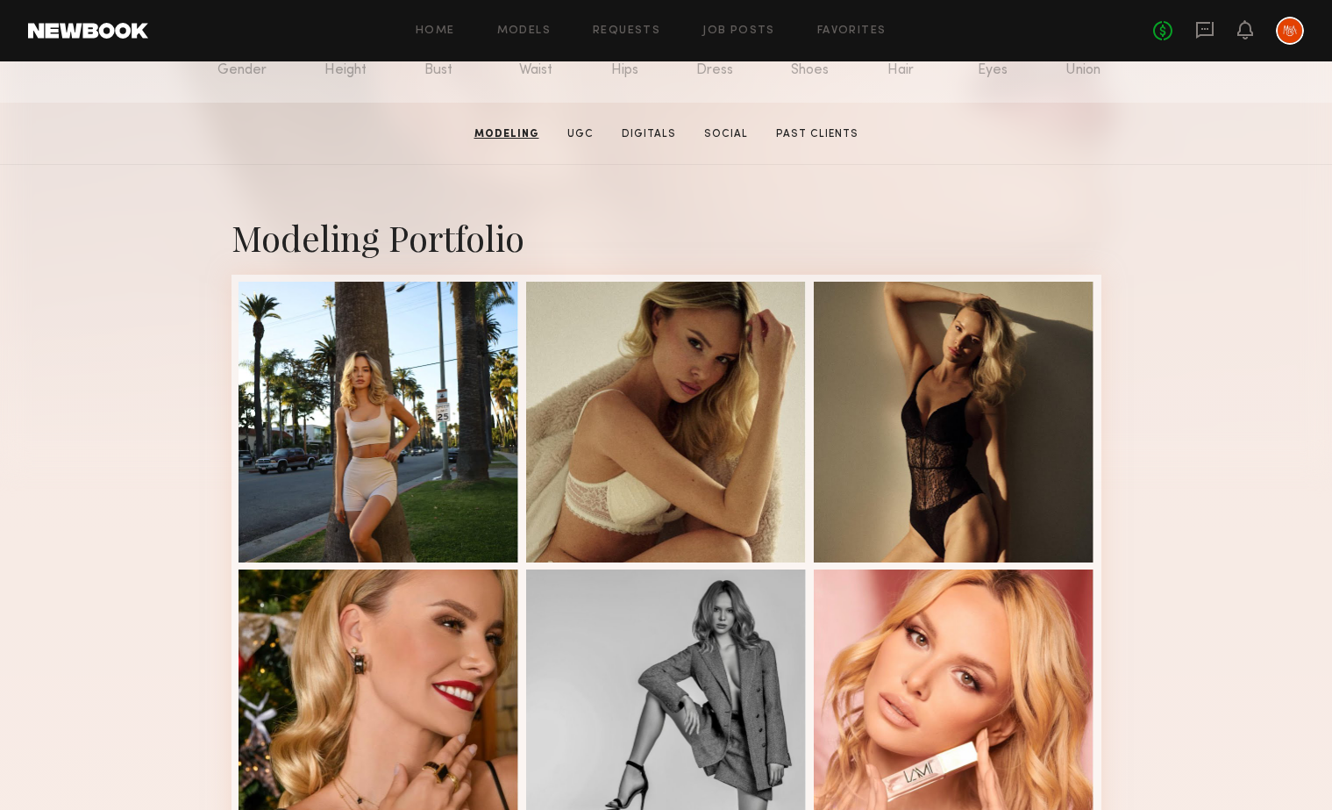
scroll to position [235, 0]
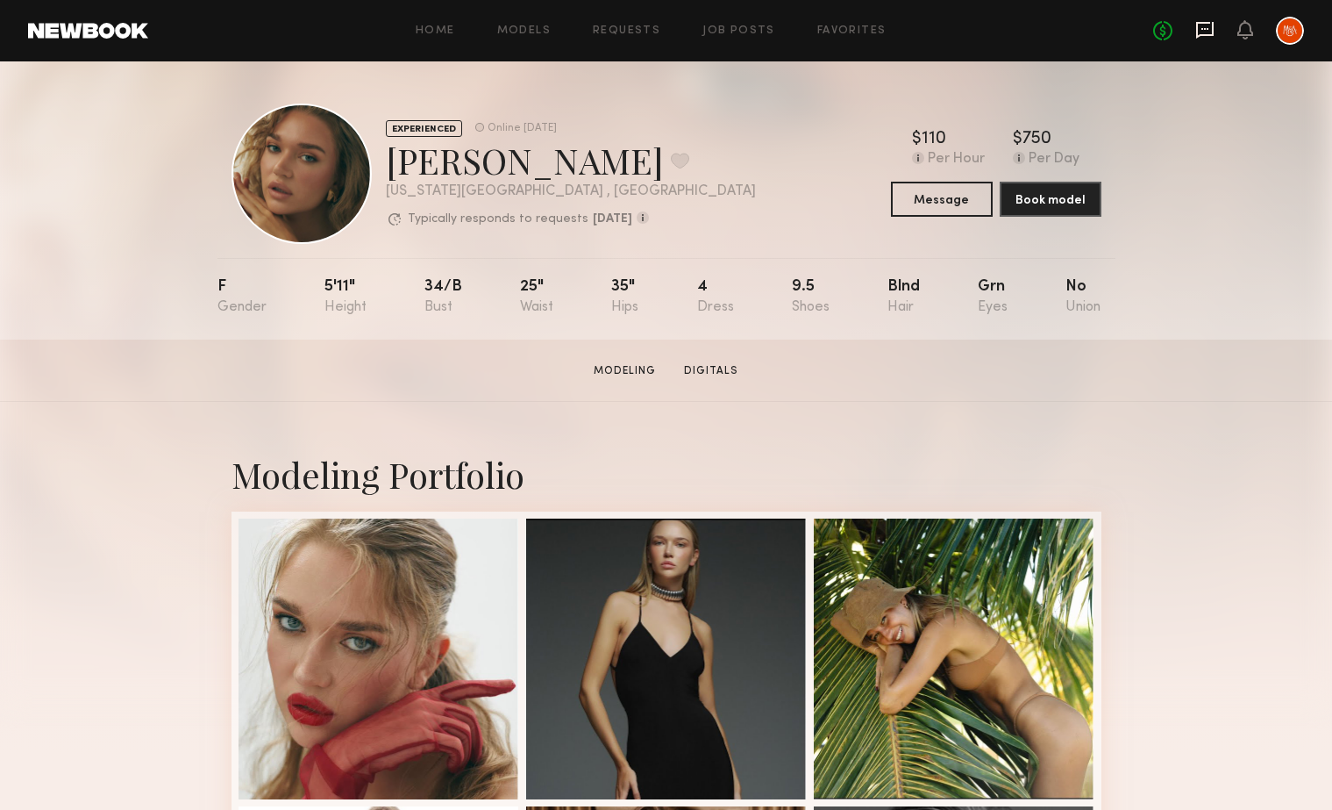
click at [1204, 34] on icon at bounding box center [1205, 30] width 18 height 17
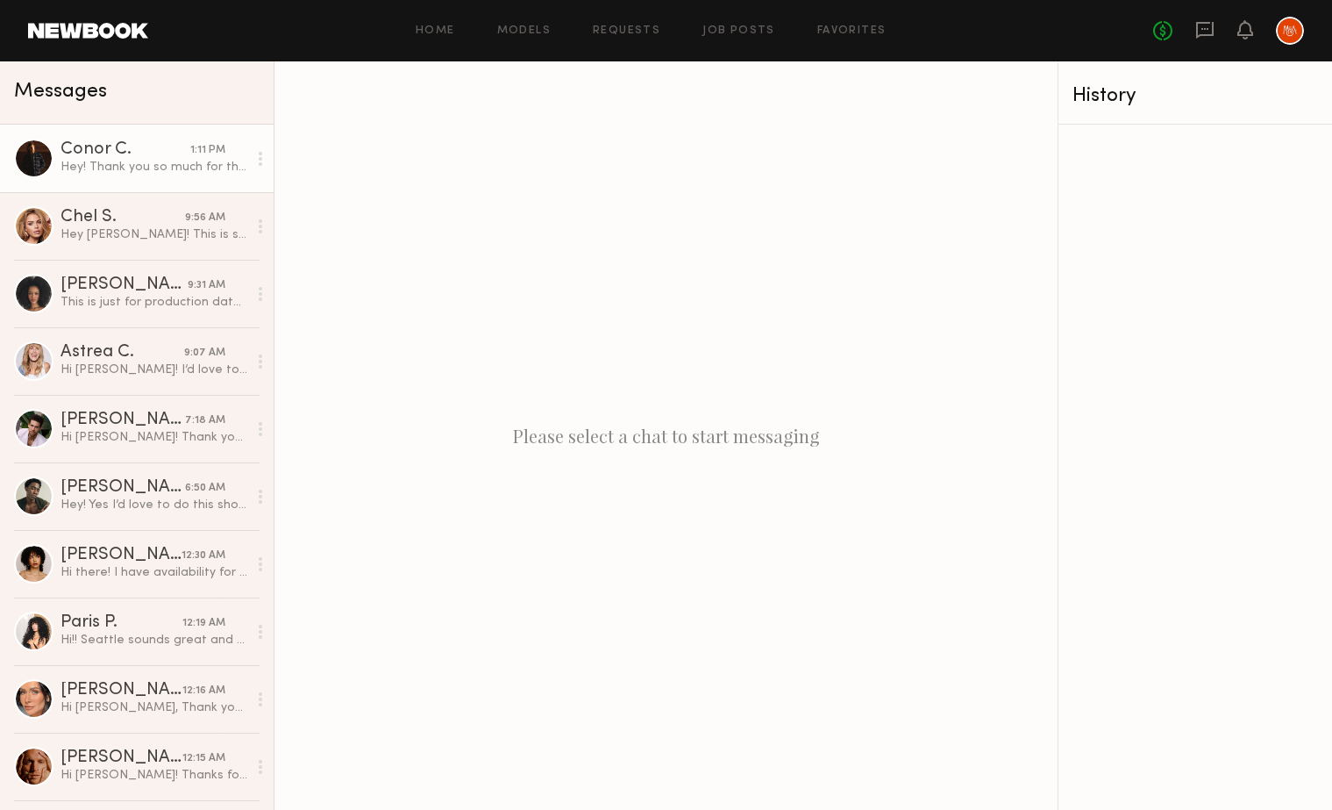
click at [112, 159] on div "Hey! Thank you so much for thinking of me! I’m definitely interested! My hourly…" at bounding box center [154, 167] width 187 height 17
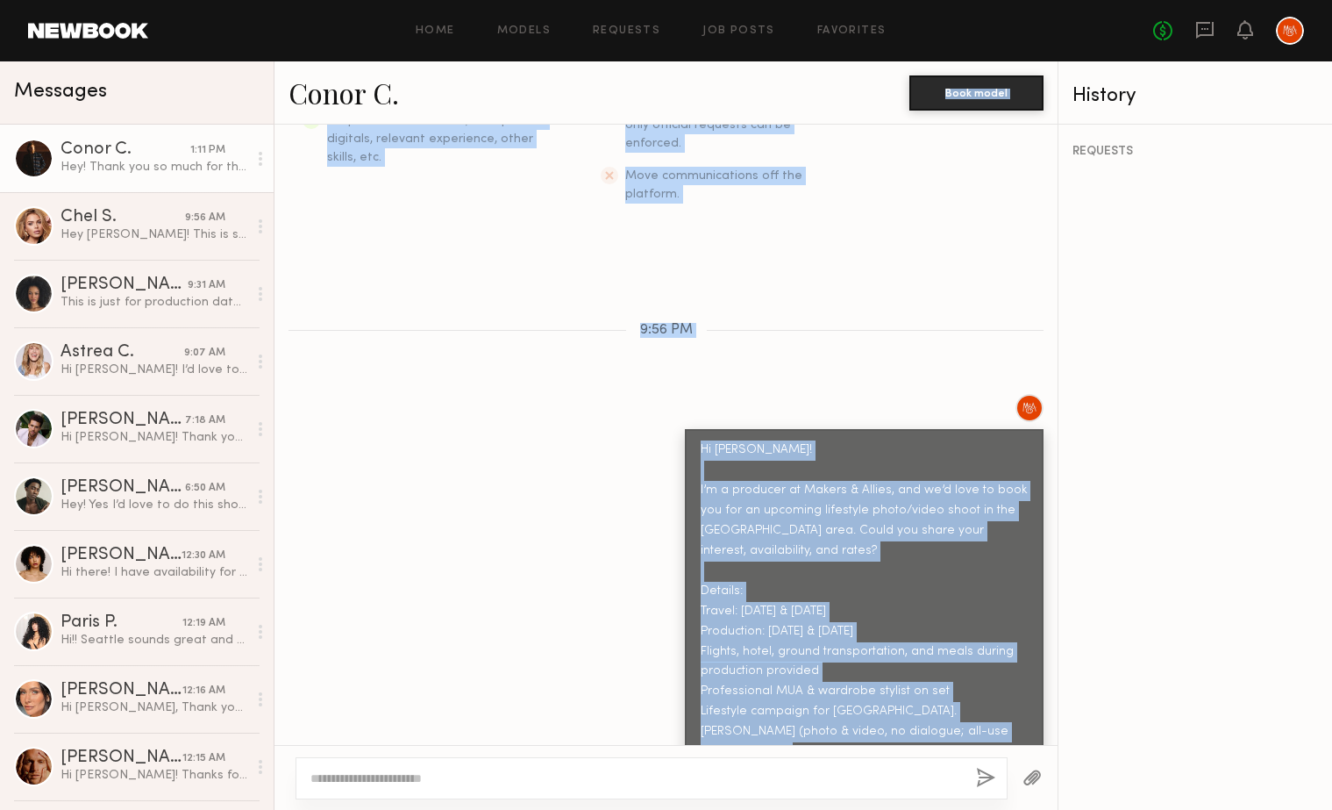
scroll to position [346, 0]
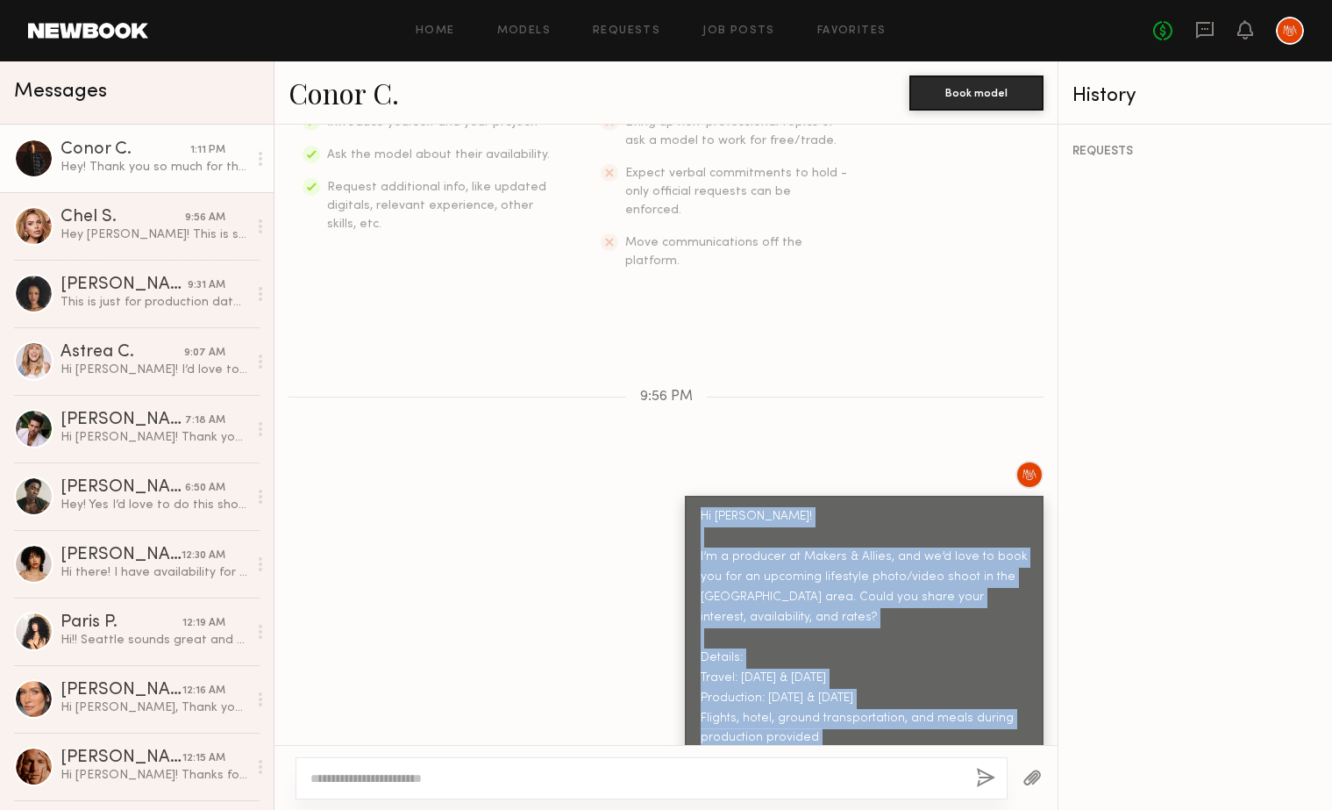
drag, startPoint x: 870, startPoint y: 380, endPoint x: 696, endPoint y: 471, distance: 196.9
click at [696, 496] on div "Hi Connor! I’m a producer at Makers & Allies, and we’d love to book you for an …" at bounding box center [864, 758] width 359 height 525
copy div "Hi Connor! I’m a producer at Makers & Allies, and we’d love to book you for an …"
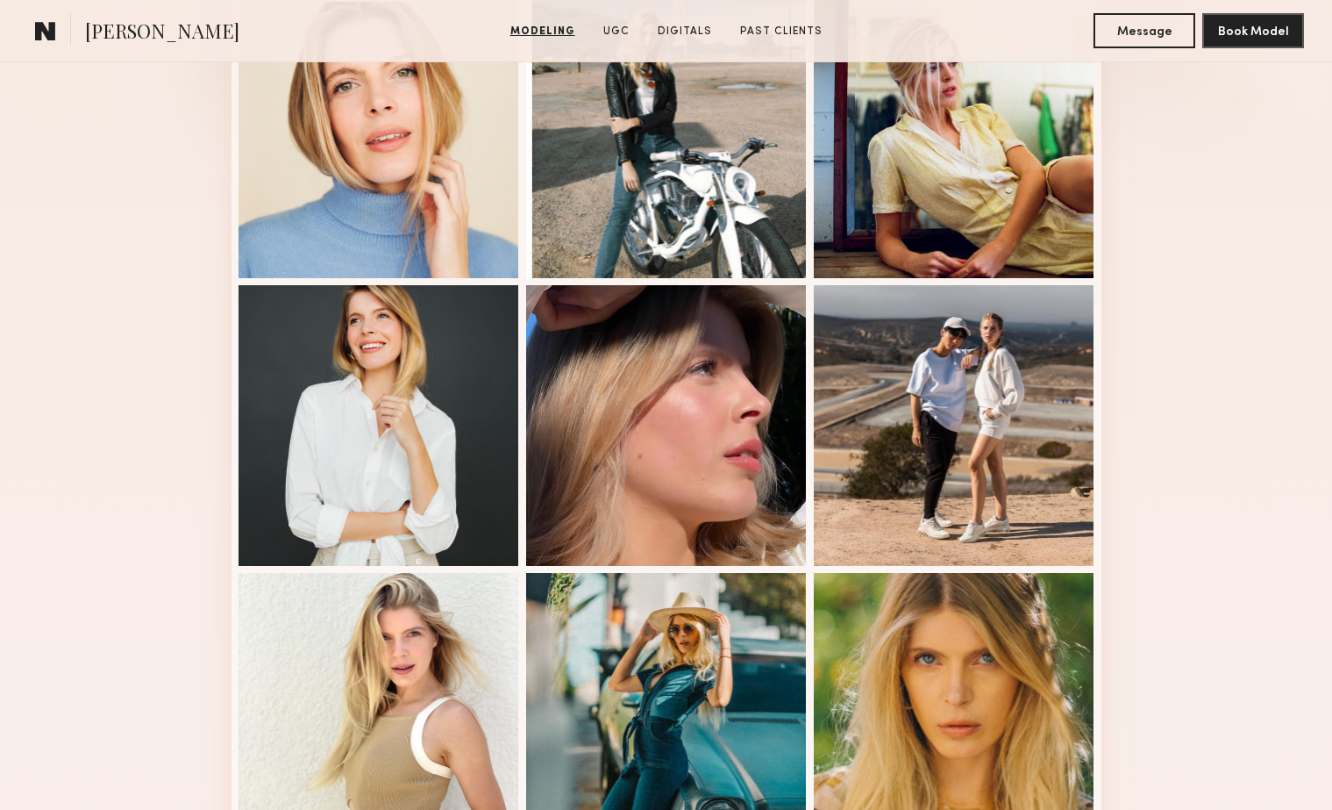
scroll to position [523, 0]
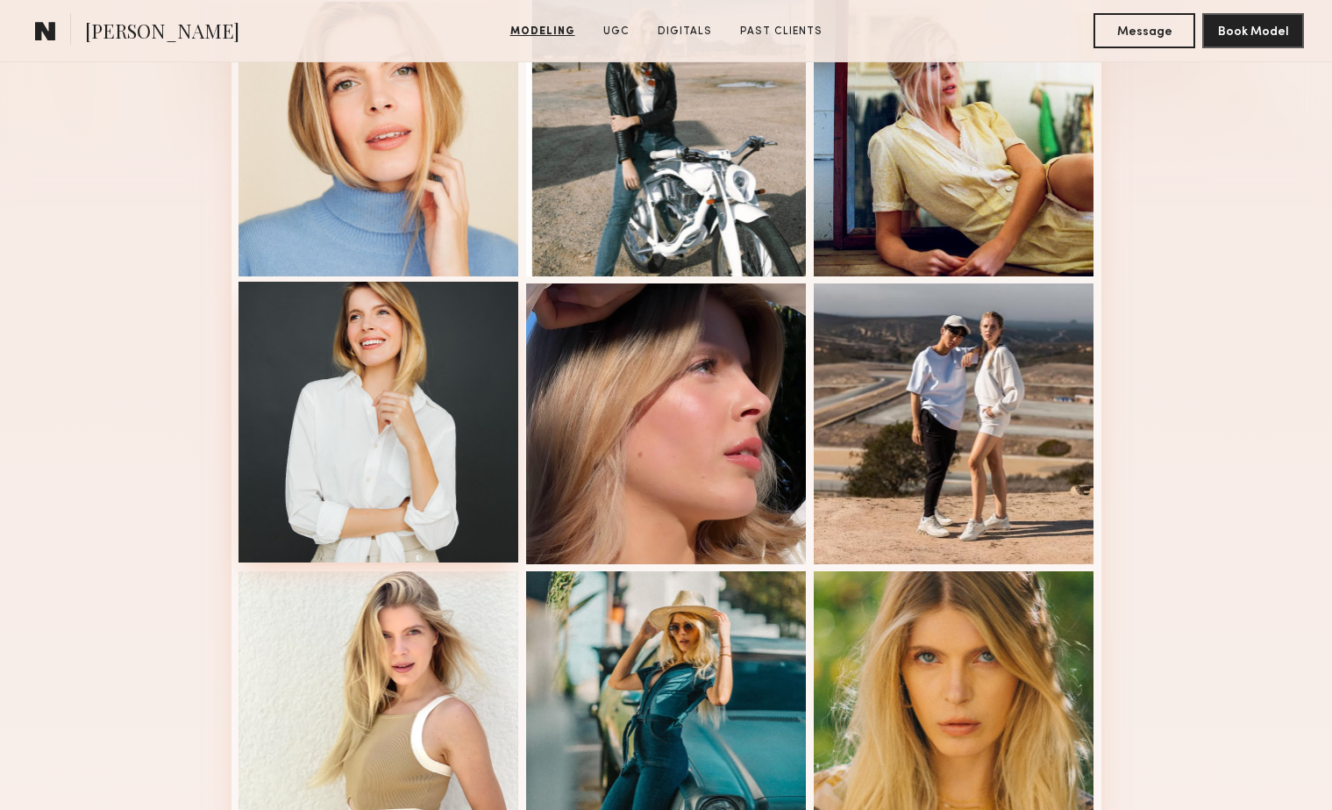
click at [372, 446] on div at bounding box center [379, 422] width 281 height 281
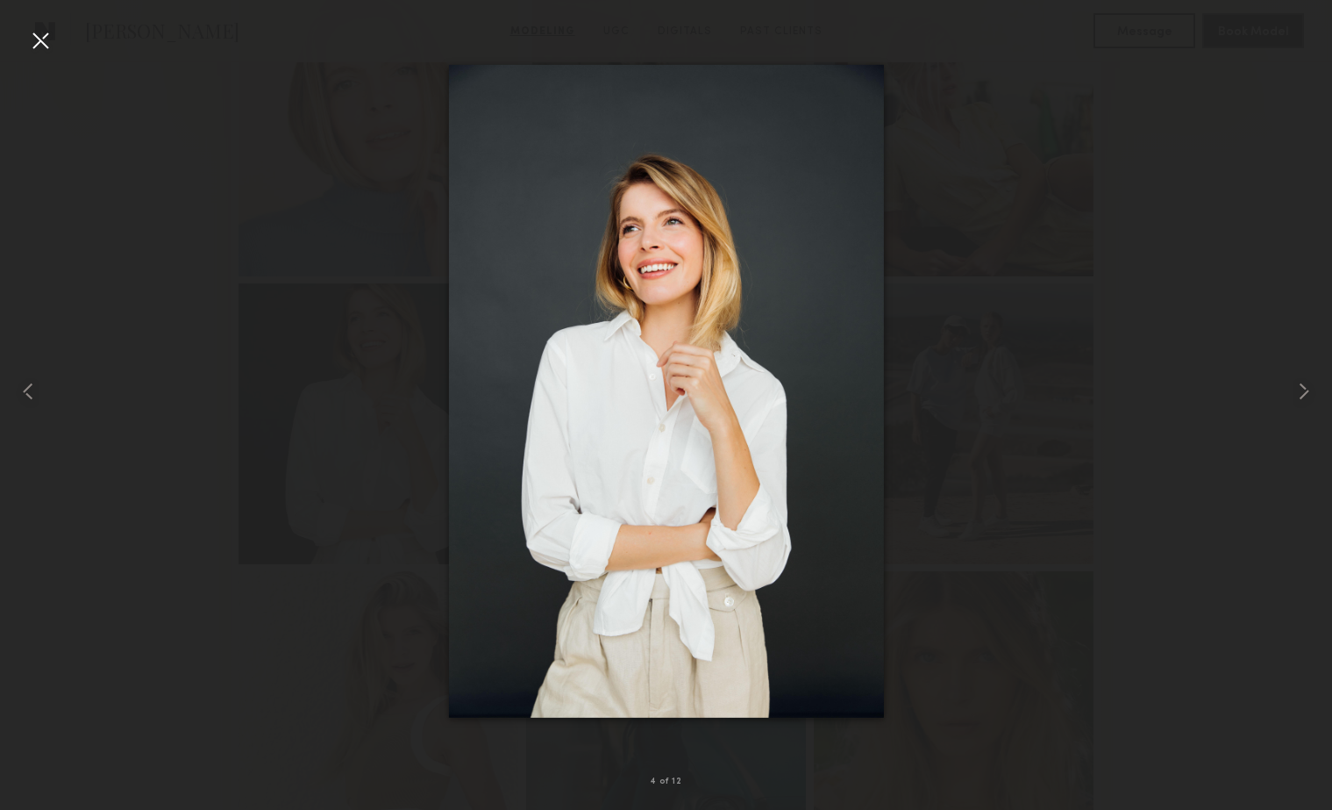
click at [321, 247] on div at bounding box center [666, 390] width 1332 height 725
click at [336, 145] on div at bounding box center [666, 390] width 1332 height 725
click at [55, 49] on div at bounding box center [666, 390] width 1332 height 725
click at [39, 39] on div at bounding box center [40, 40] width 28 height 28
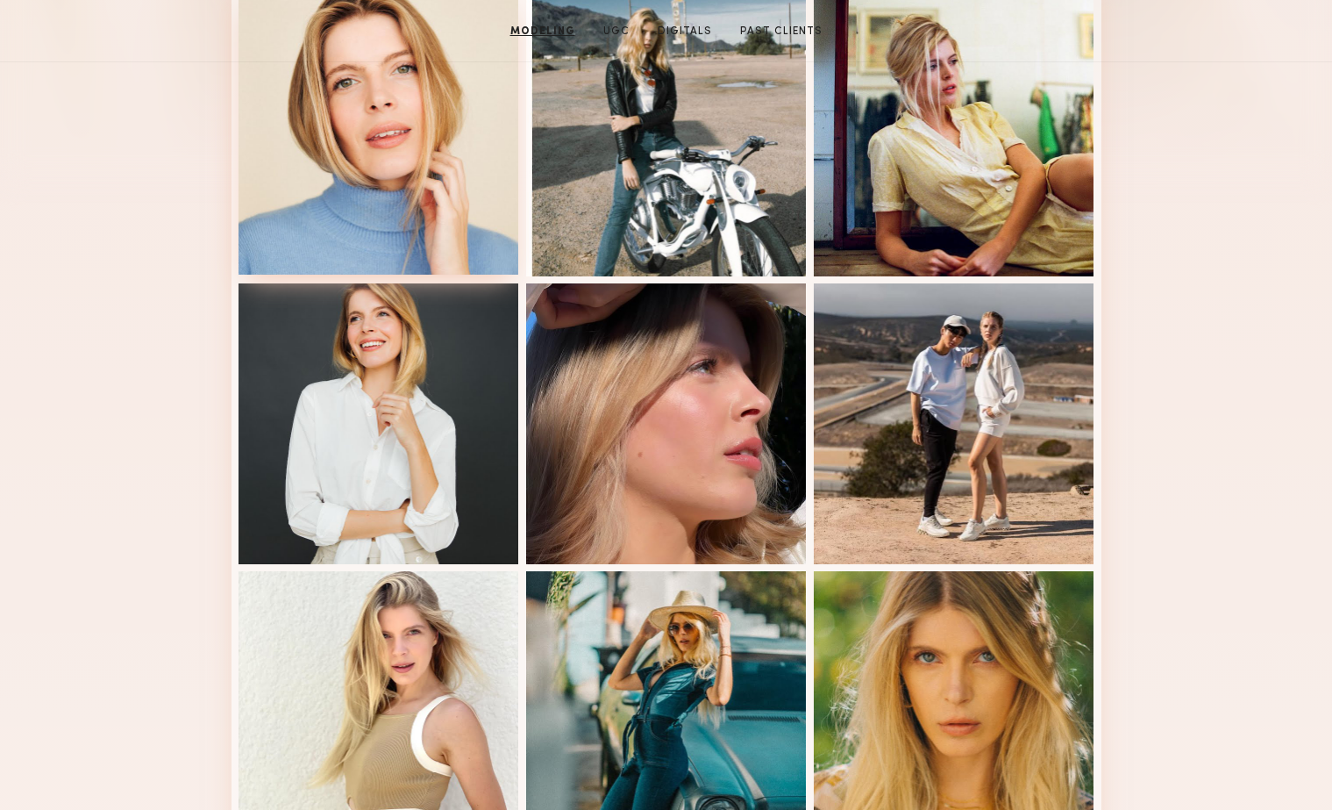
scroll to position [0, 0]
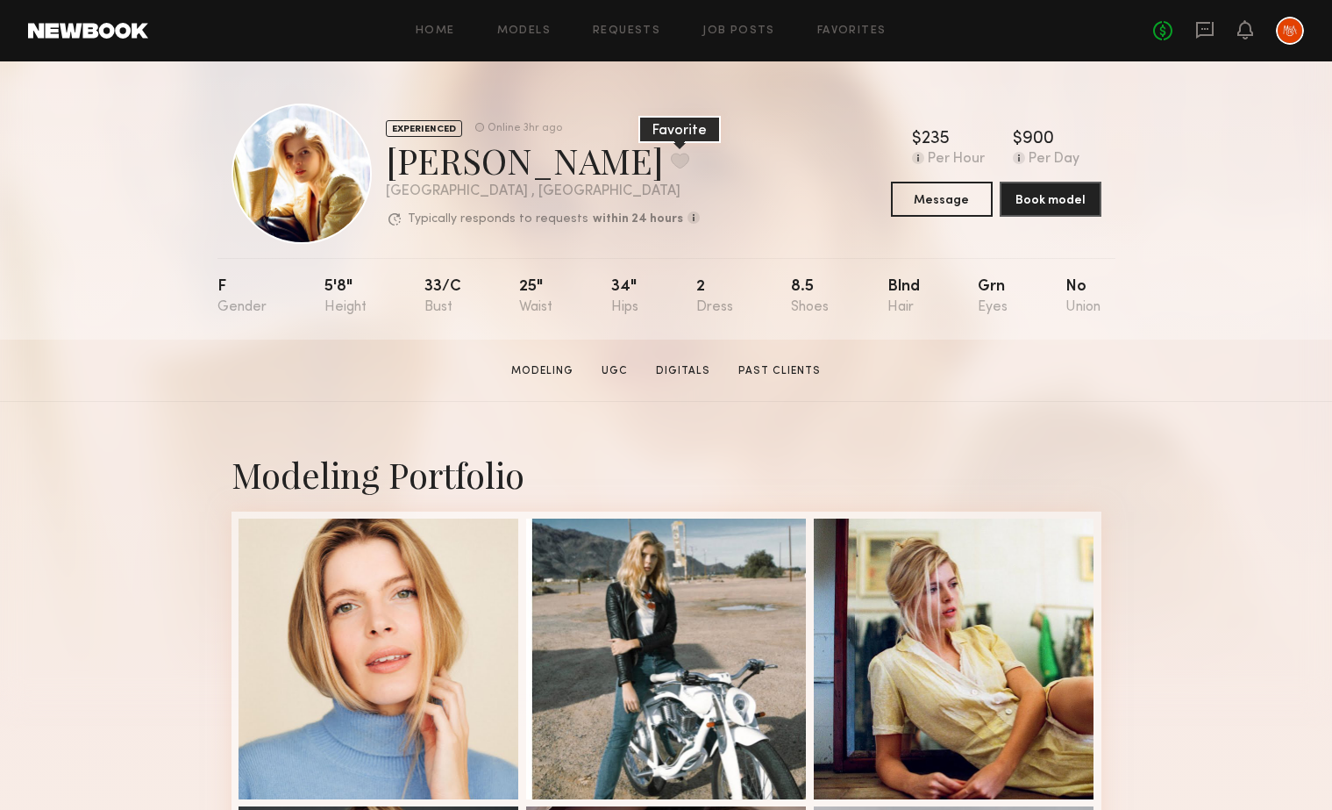
click at [671, 153] on button at bounding box center [680, 161] width 18 height 16
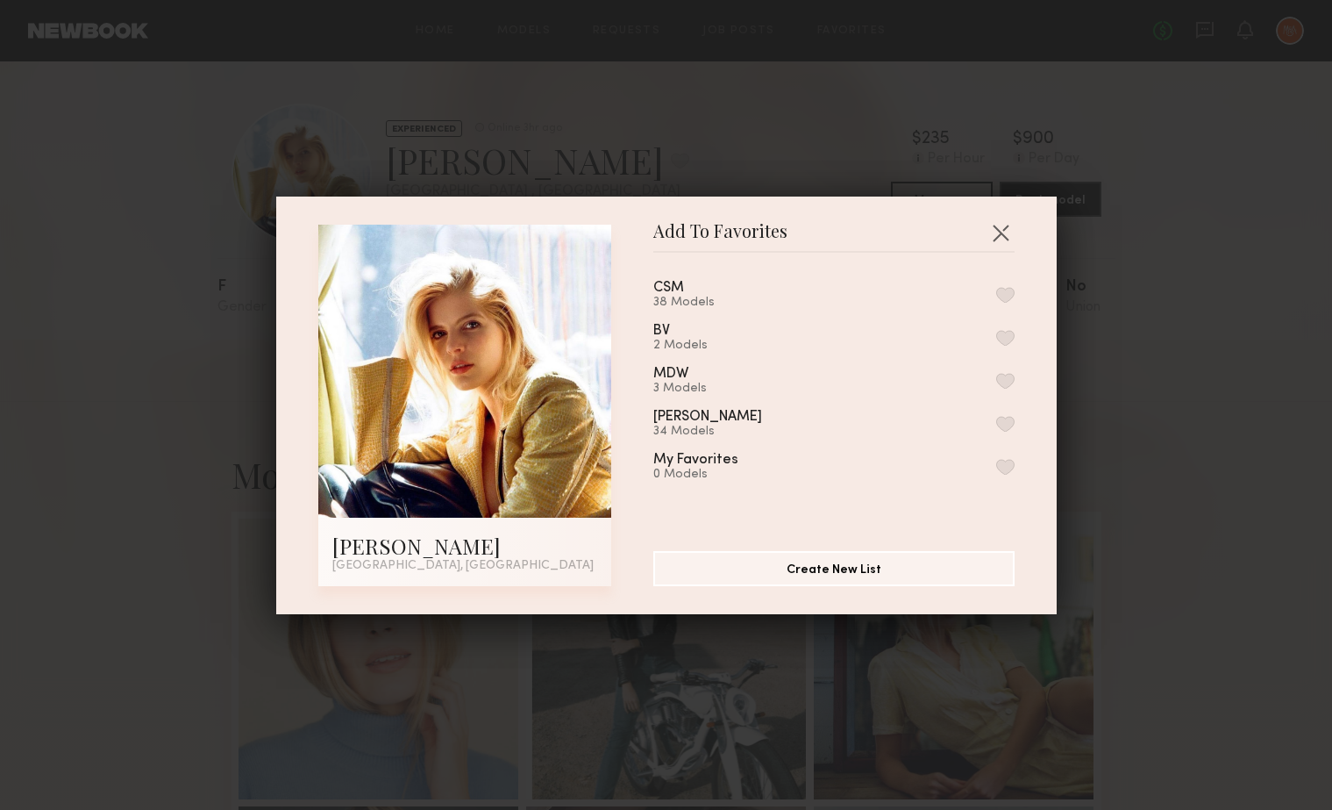
click at [695, 289] on div "CSM 38 Models" at bounding box center [689, 295] width 73 height 29
click at [1005, 297] on button "button" at bounding box center [1005, 295] width 18 height 16
click at [1002, 232] on button "button" at bounding box center [1001, 232] width 28 height 28
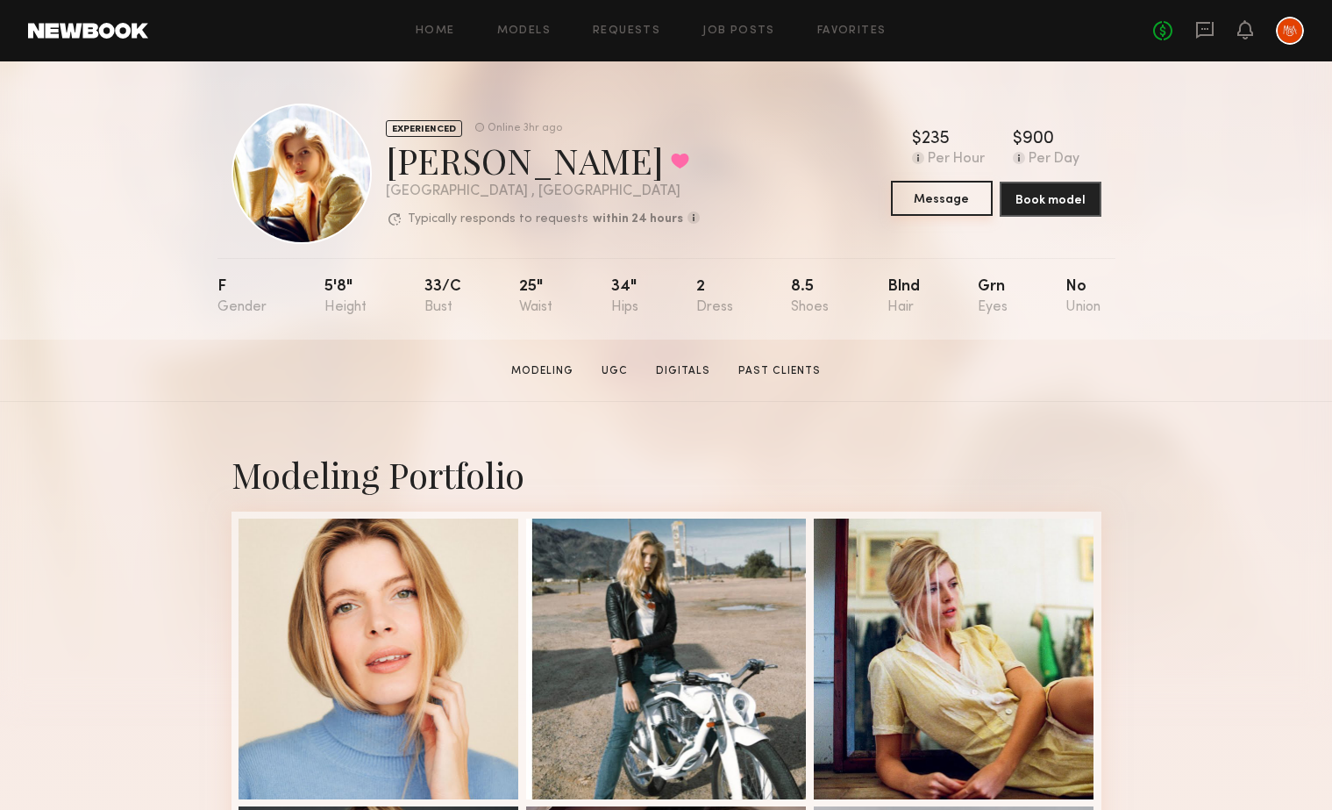
click at [936, 203] on button "Message" at bounding box center [942, 198] width 102 height 35
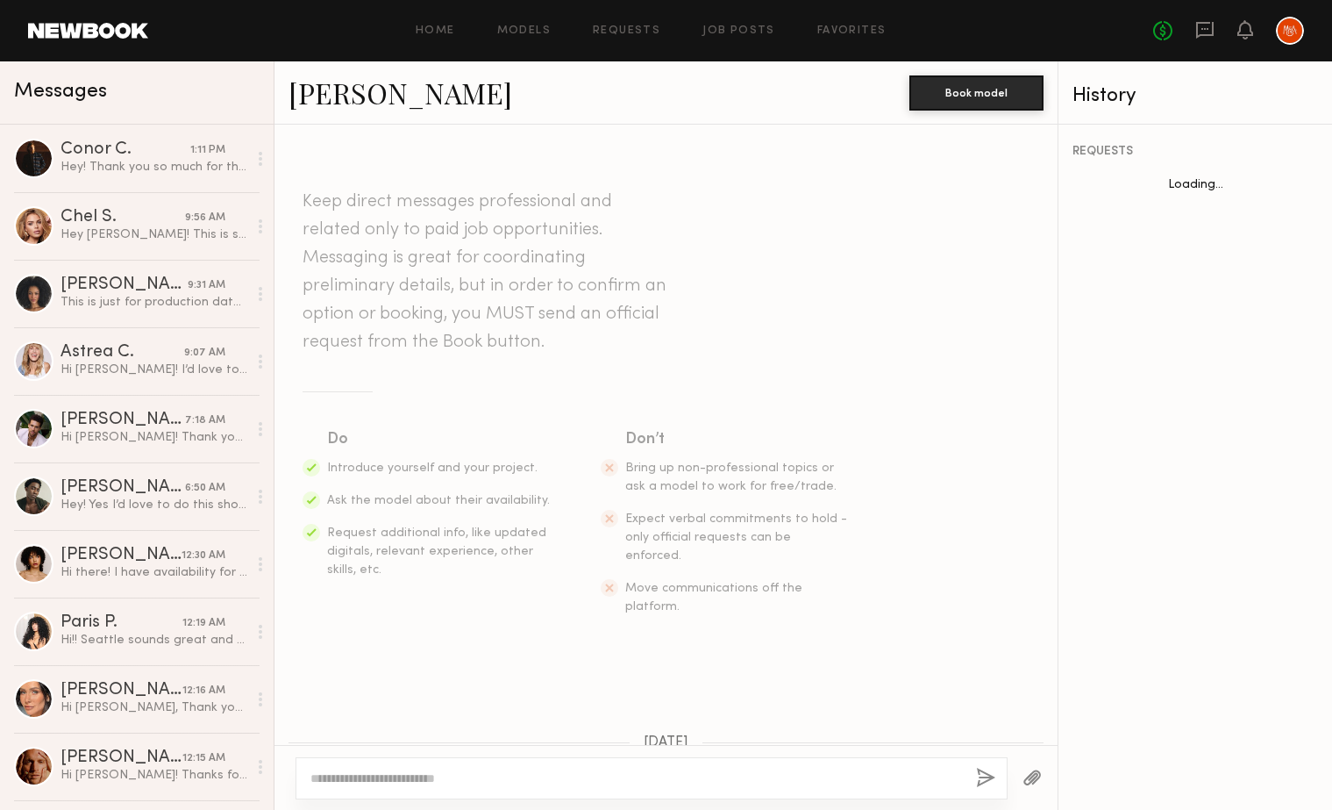
scroll to position [1582, 0]
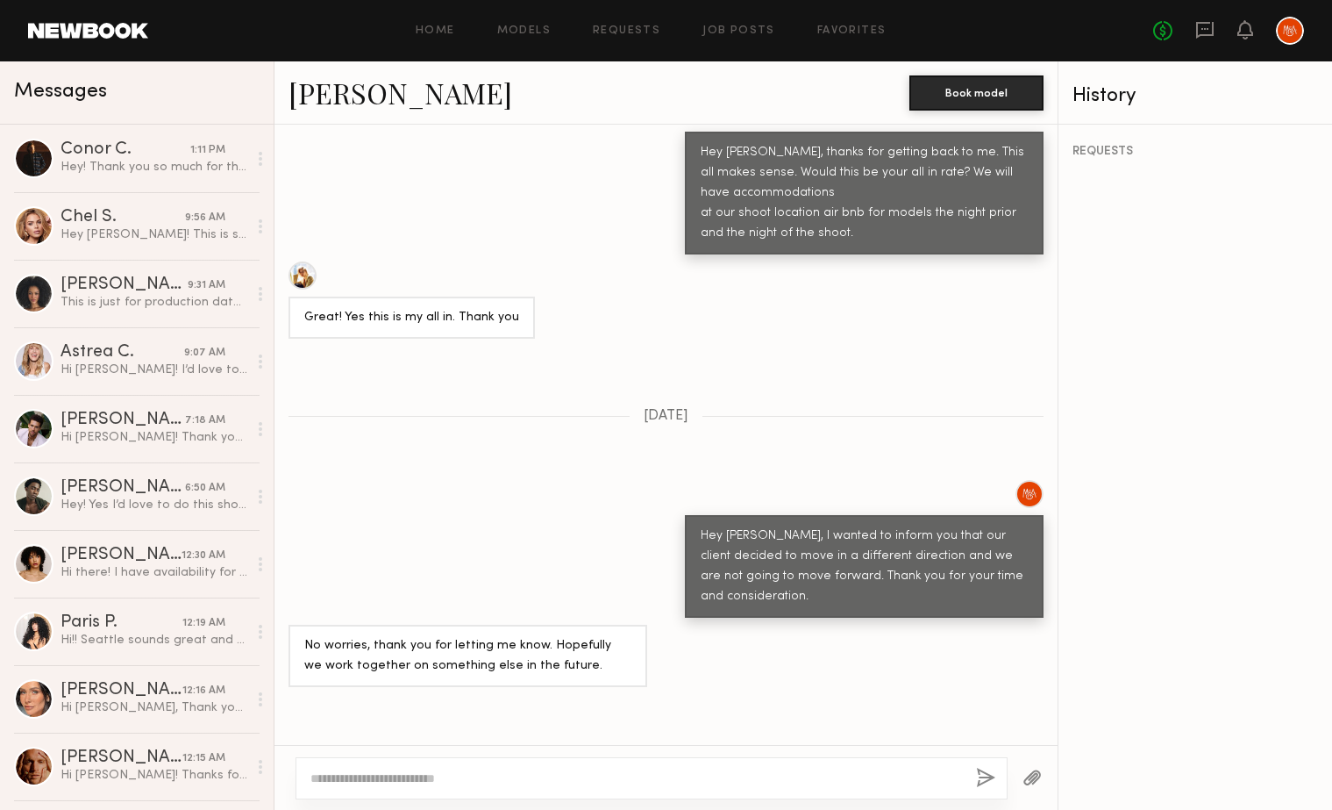
click at [415, 786] on textarea at bounding box center [636, 778] width 652 height 18
paste textarea "**********"
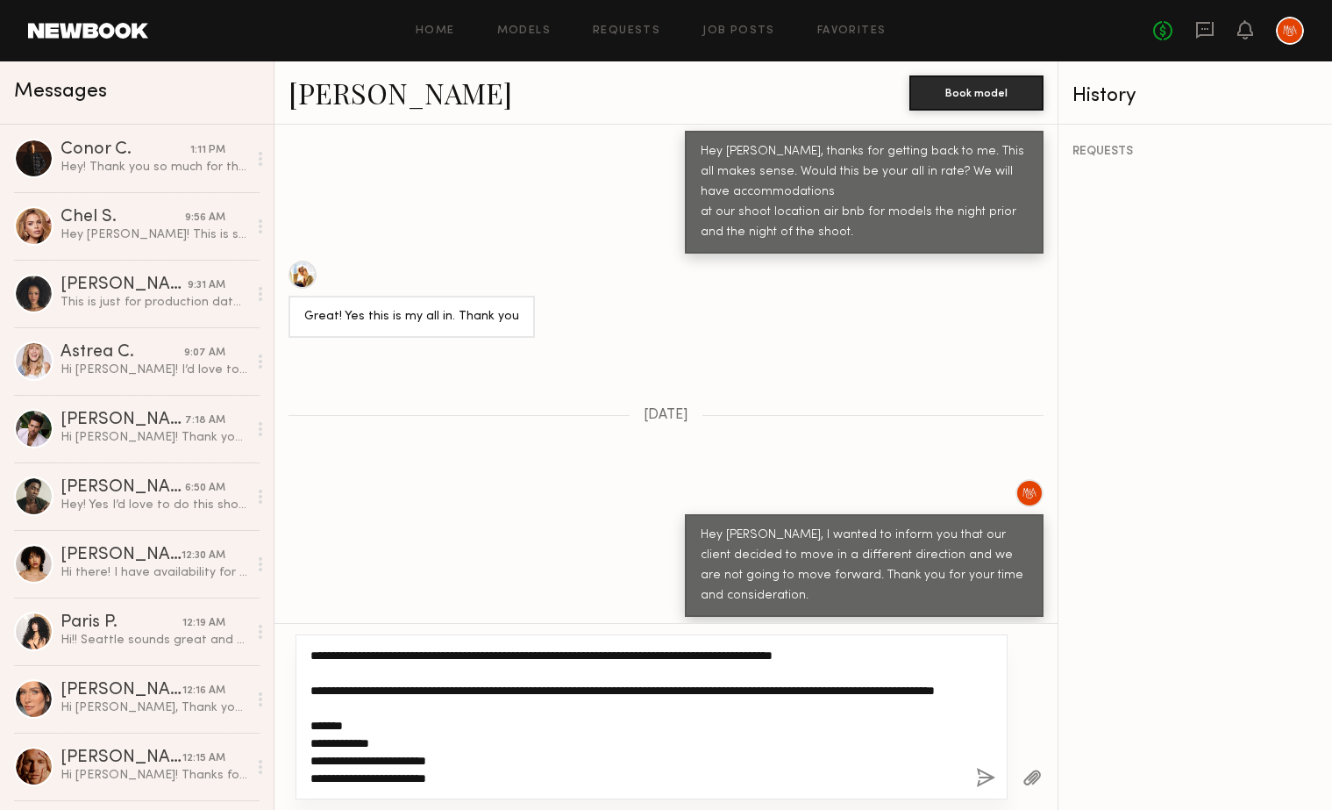
scroll to position [0, 0]
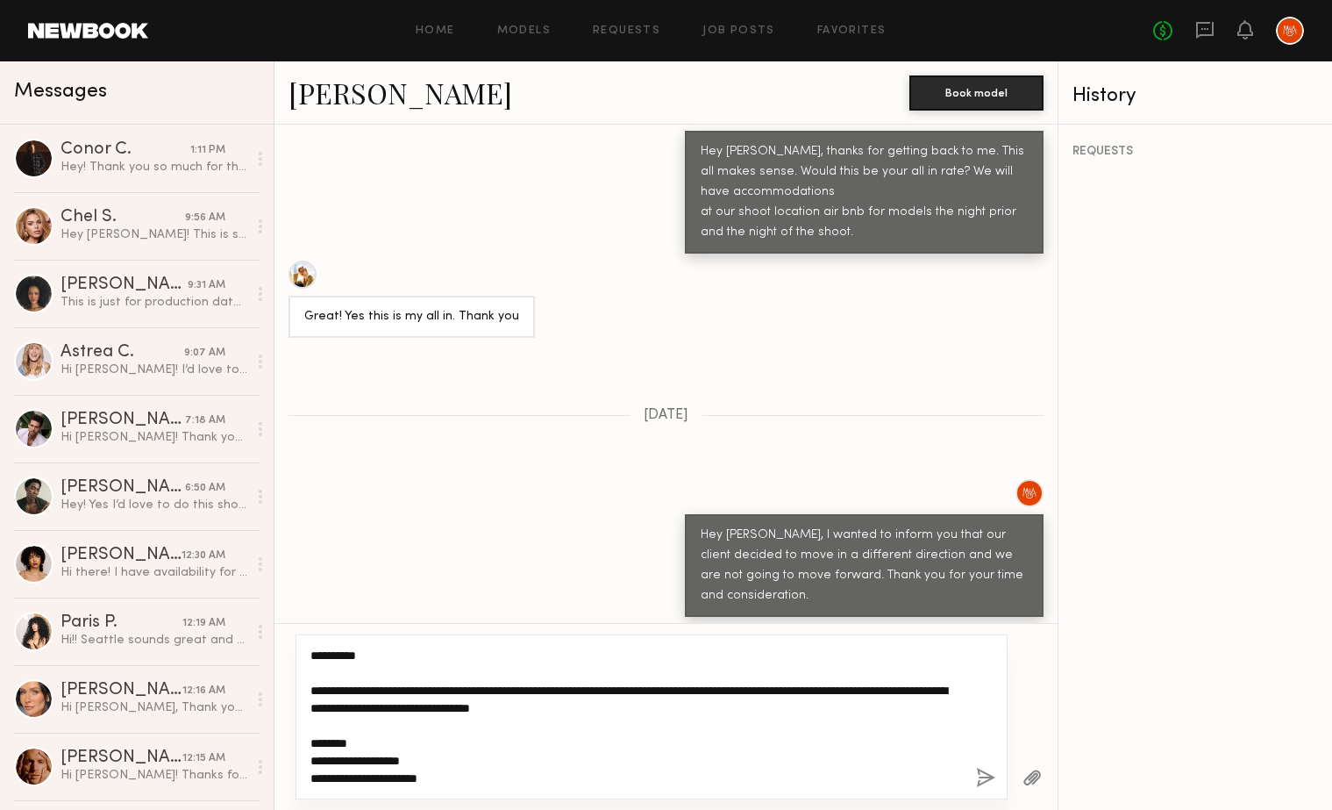
click at [339, 652] on textarea "**********" at bounding box center [636, 716] width 652 height 140
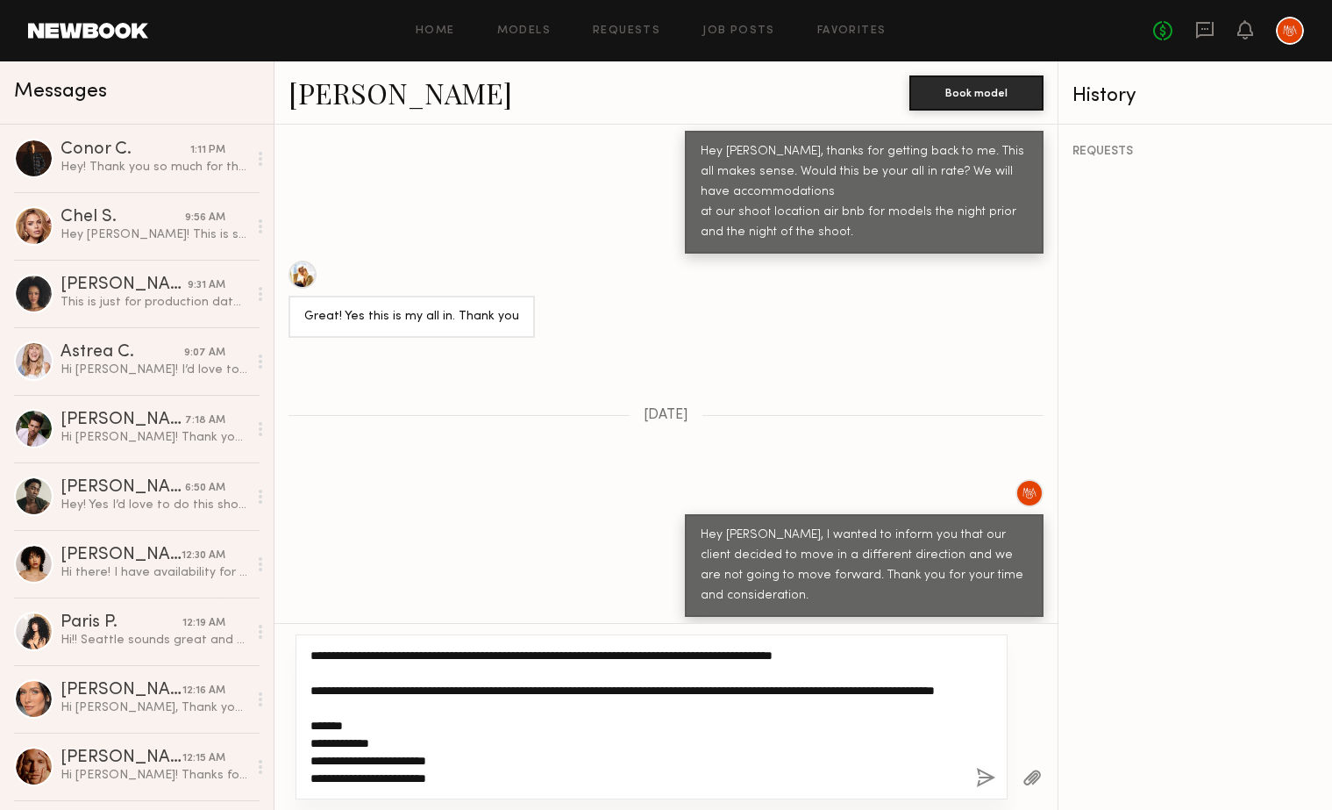
type textarea "**********"
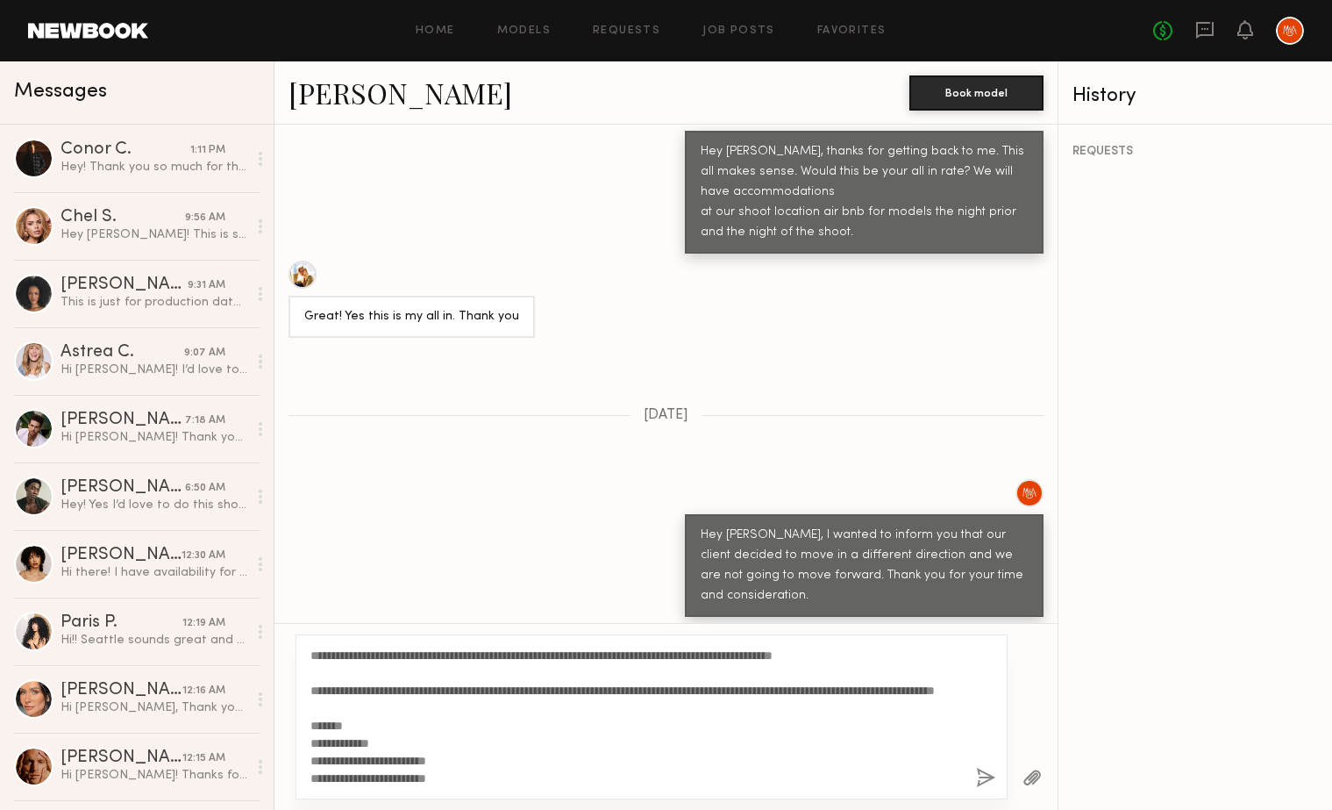
click at [985, 774] on button "button" at bounding box center [985, 778] width 19 height 22
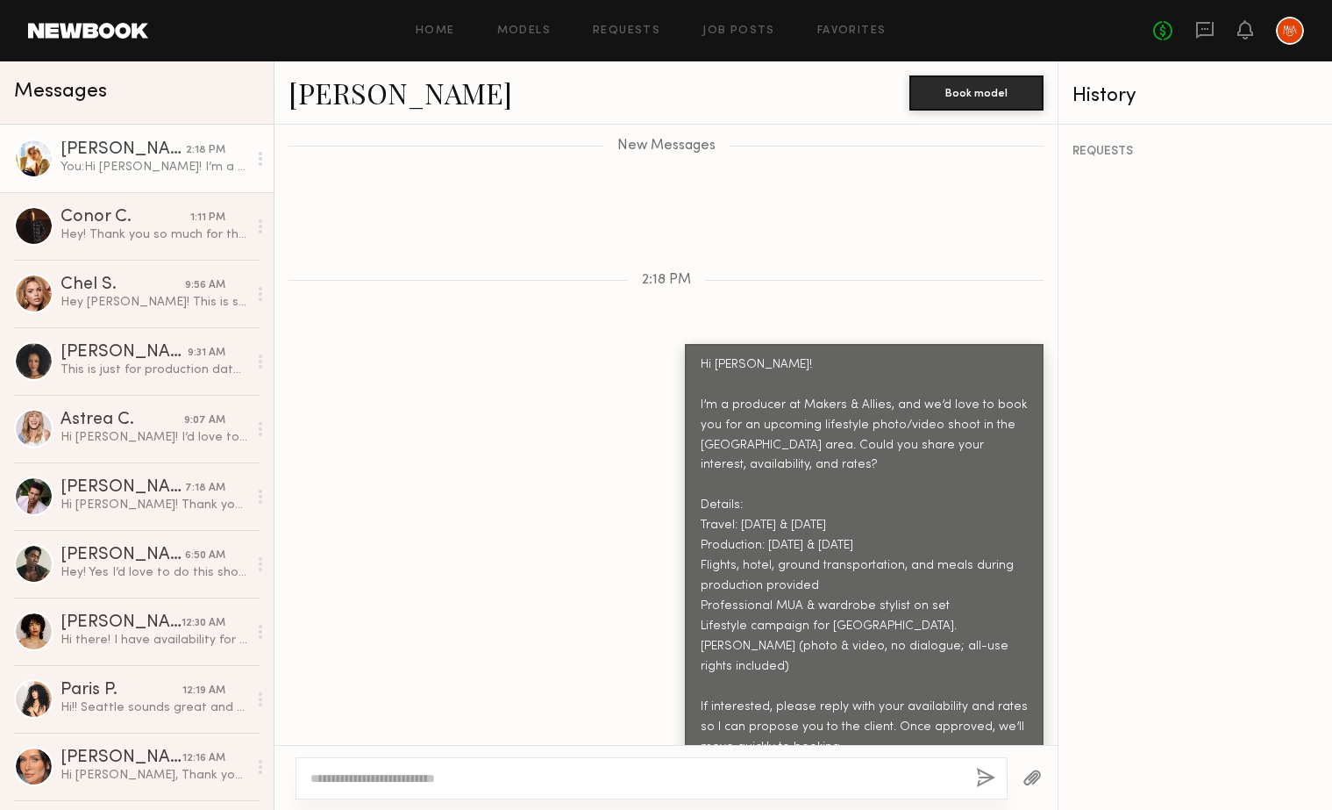
scroll to position [2505, 0]
